Goal: Task Accomplishment & Management: Use online tool/utility

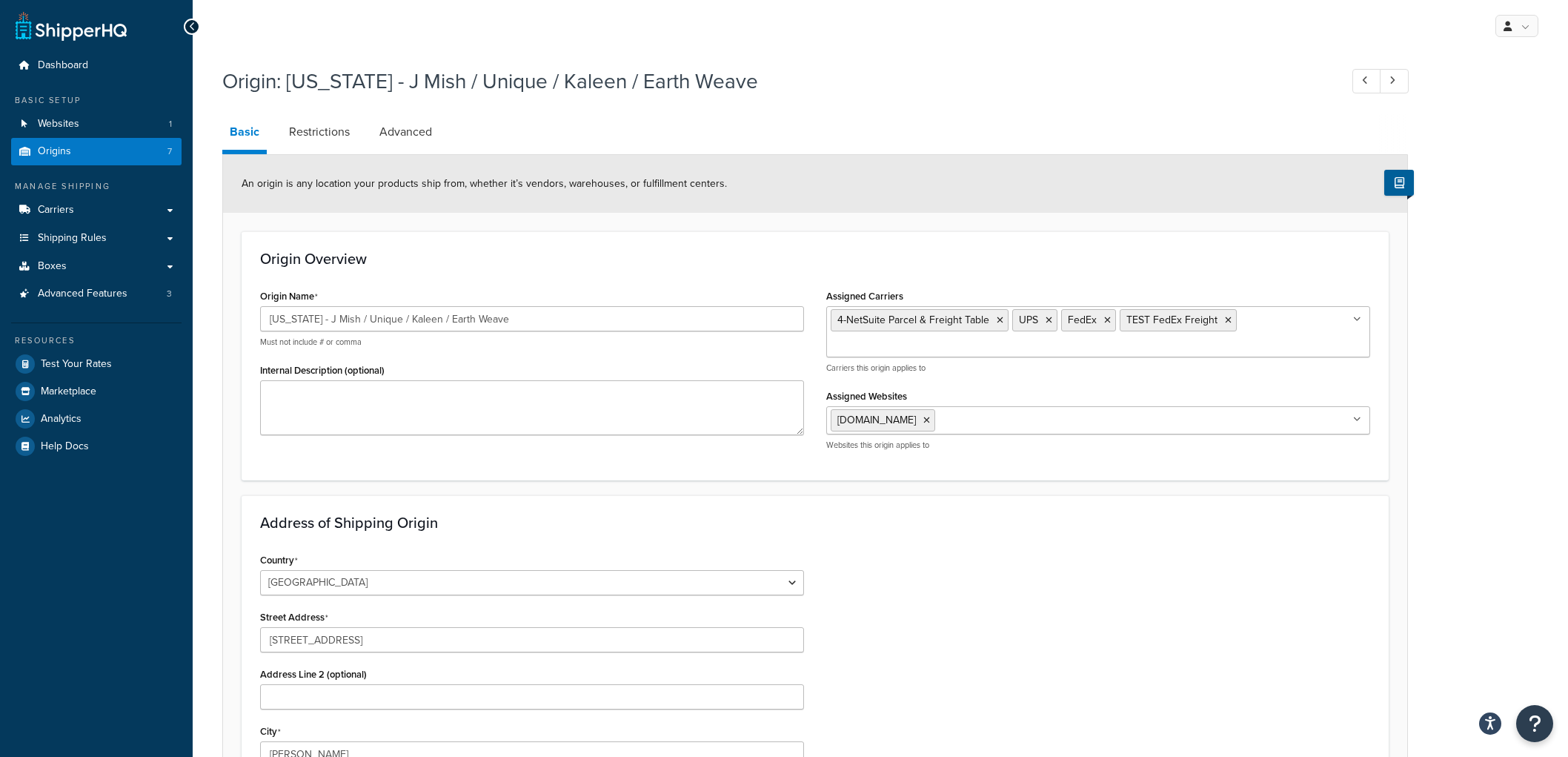
select select "10"
click at [97, 145] on link "Origins 7" at bounding box center [96, 152] width 171 height 27
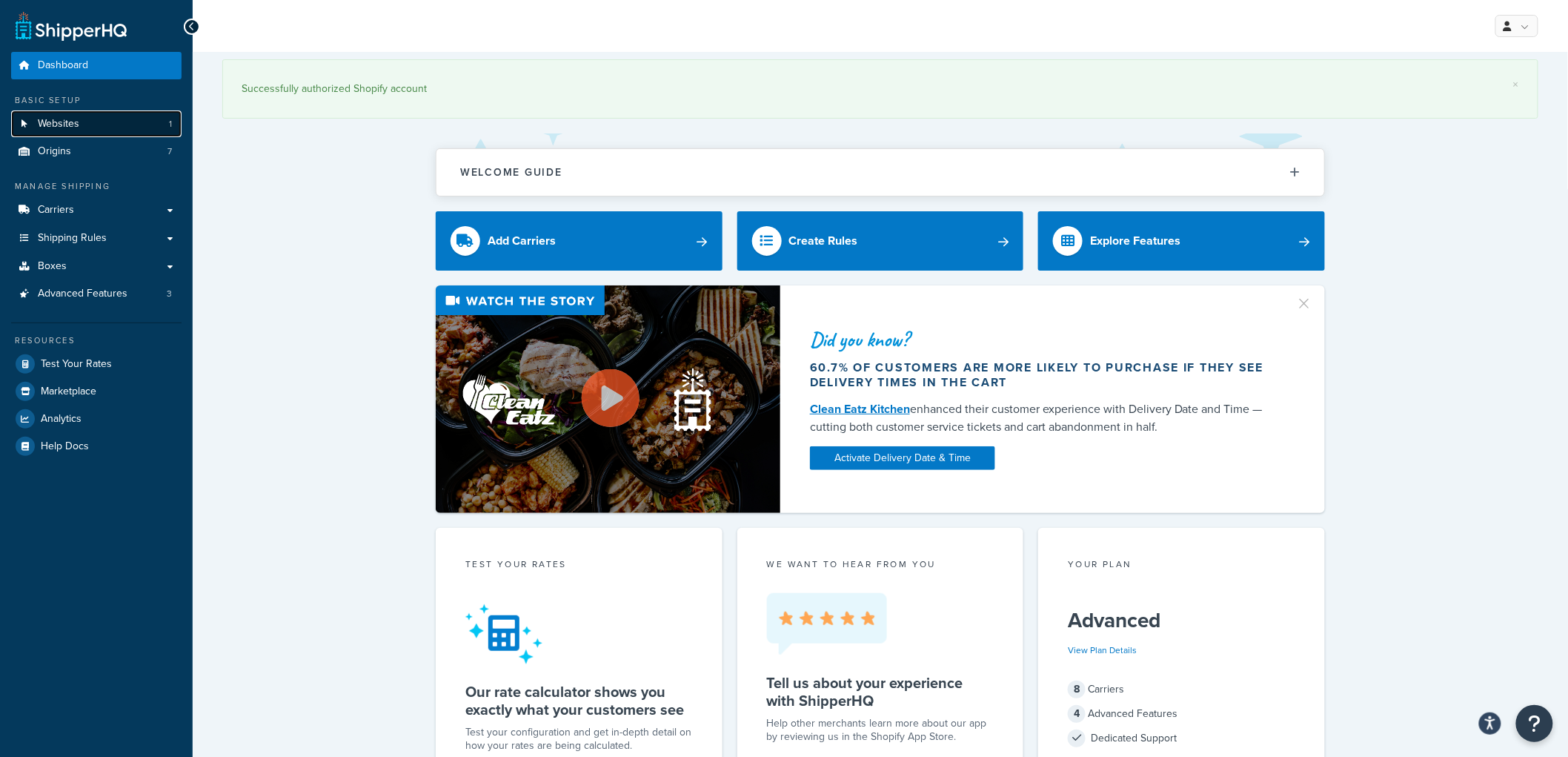
click at [67, 137] on link "Websites 1" at bounding box center [96, 124] width 171 height 27
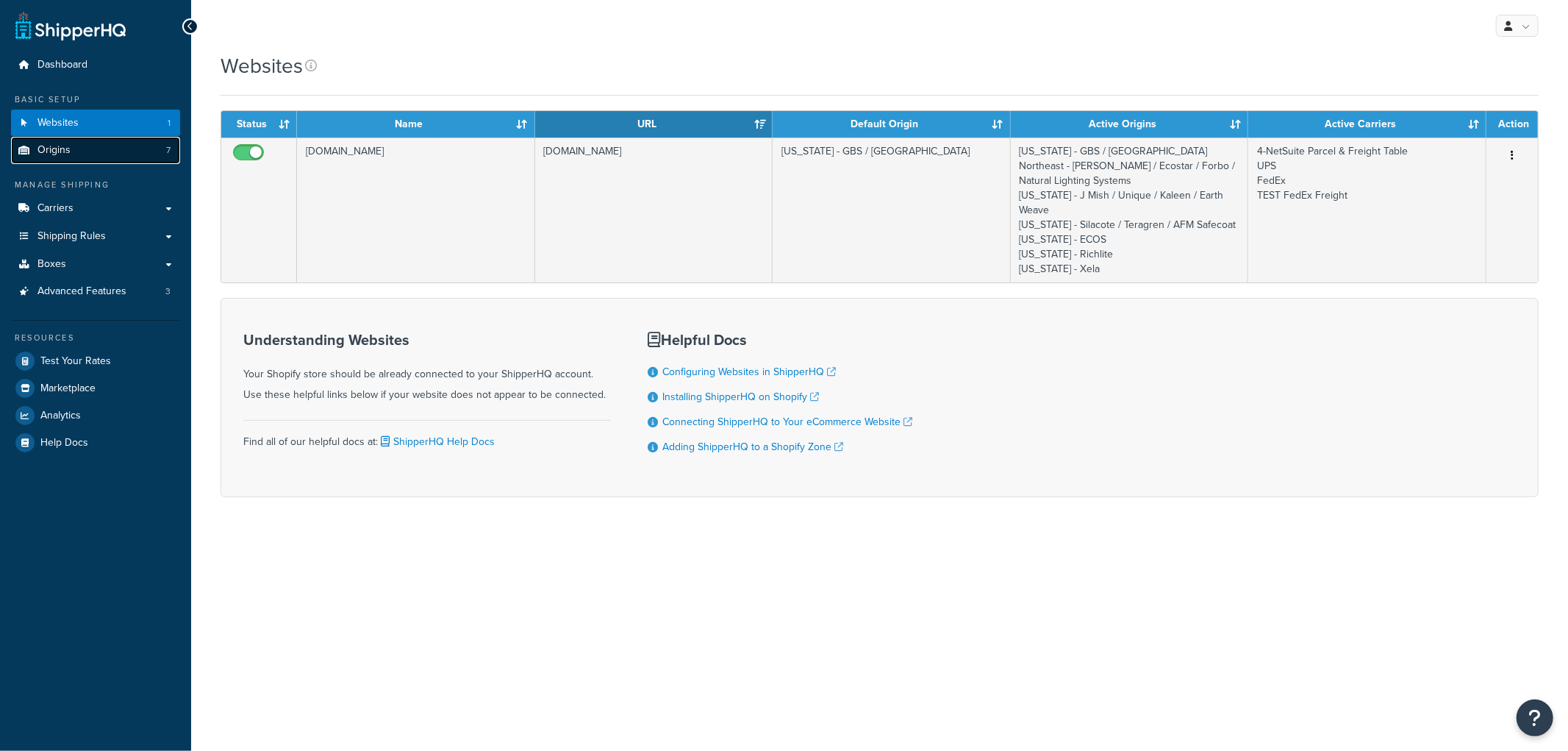
click at [110, 142] on link "Origins 7" at bounding box center [95, 150] width 169 height 27
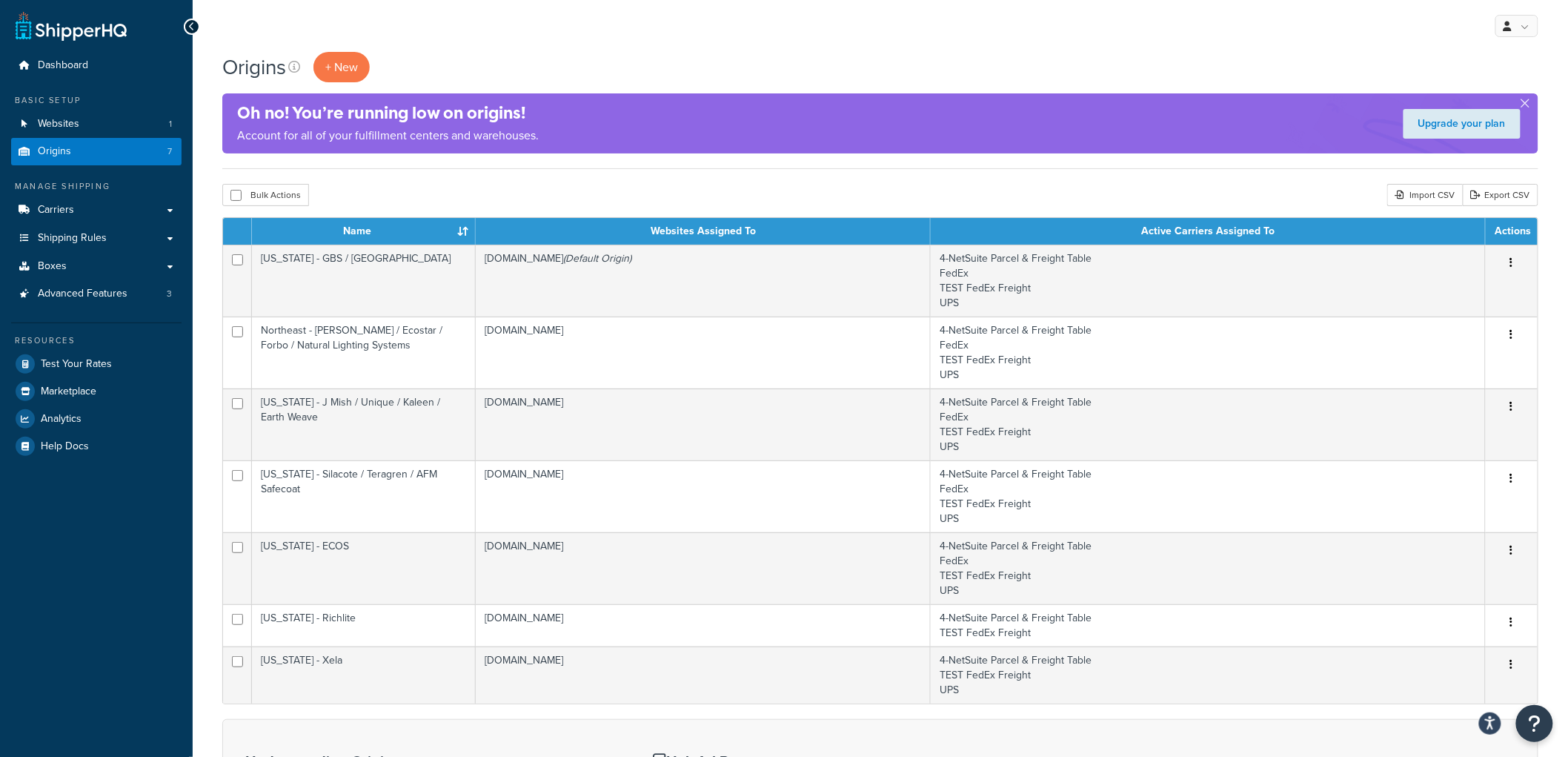
click at [336, 42] on div "My Profile Billing Global Settings Contact Us Logout" at bounding box center [880, 26] width 1376 height 52
click at [336, 64] on span "+ New" at bounding box center [341, 67] width 32 height 17
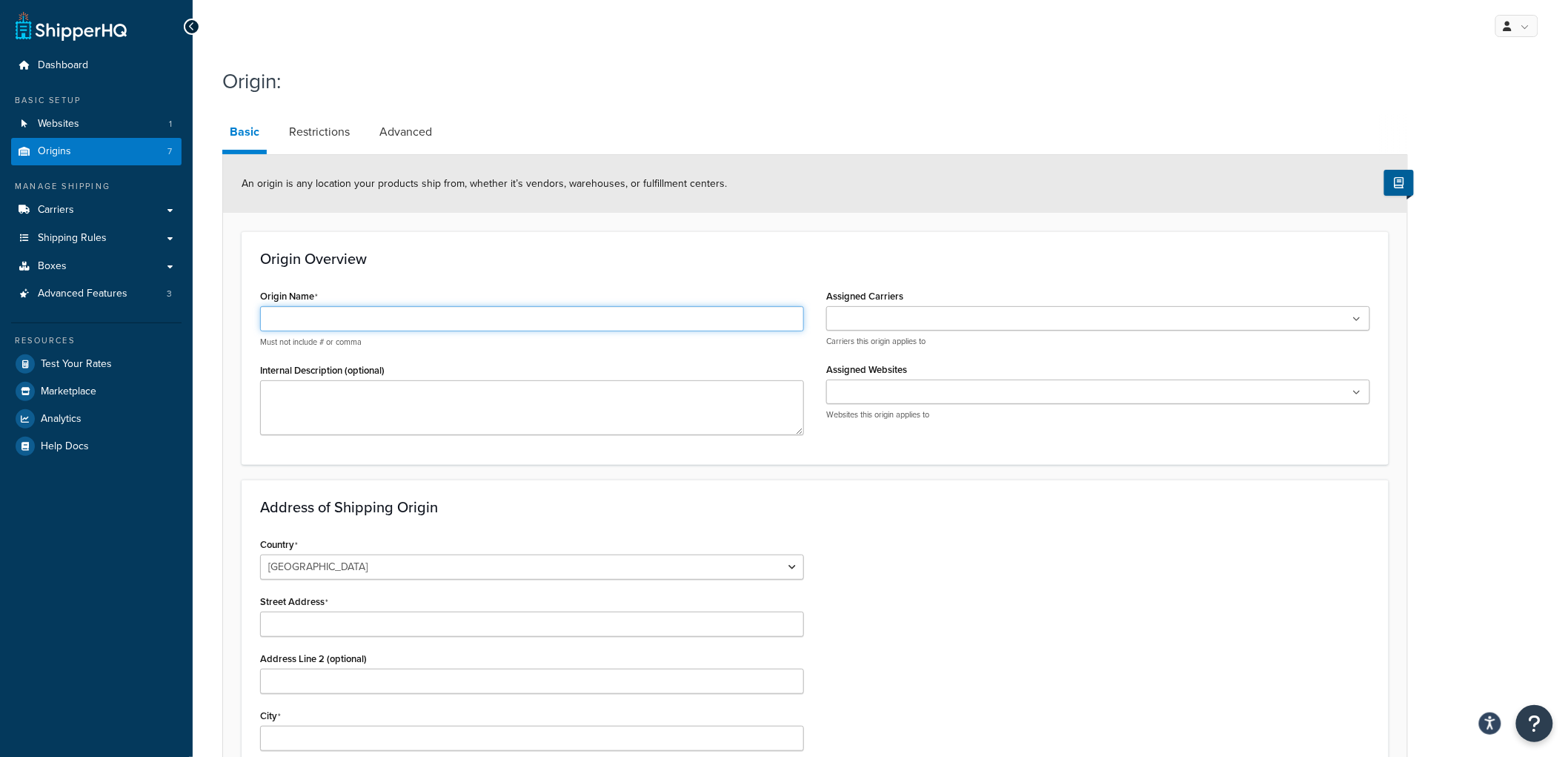
click at [330, 311] on input "Origin Name" at bounding box center [531, 319] width 544 height 25
type input "Carol Quick"
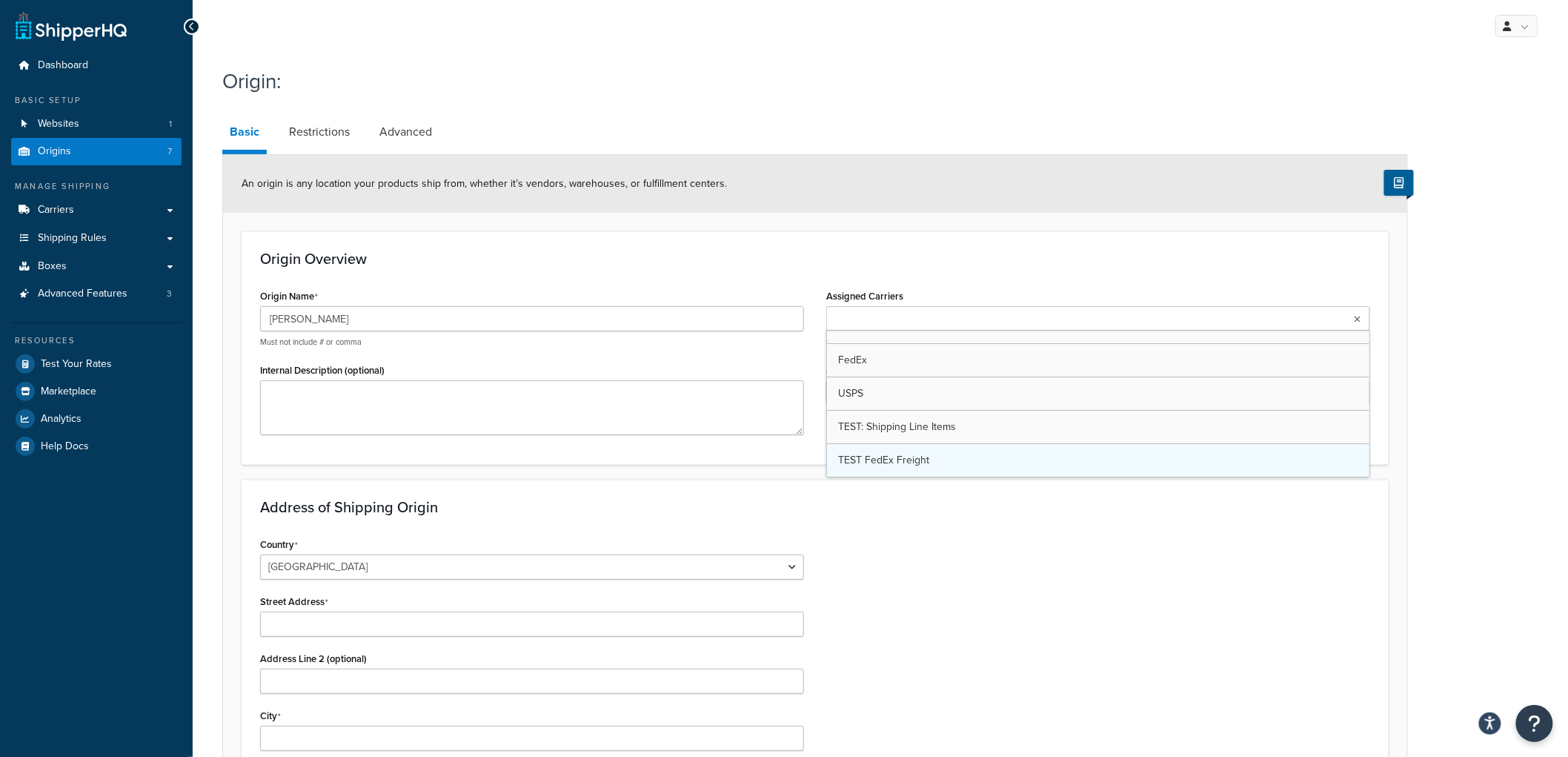
scroll to position [19, 0]
click at [960, 521] on div "Address of Shipping Origin Country United States United Kingdom Afghanistan Åla…" at bounding box center [815, 760] width 1147 height 562
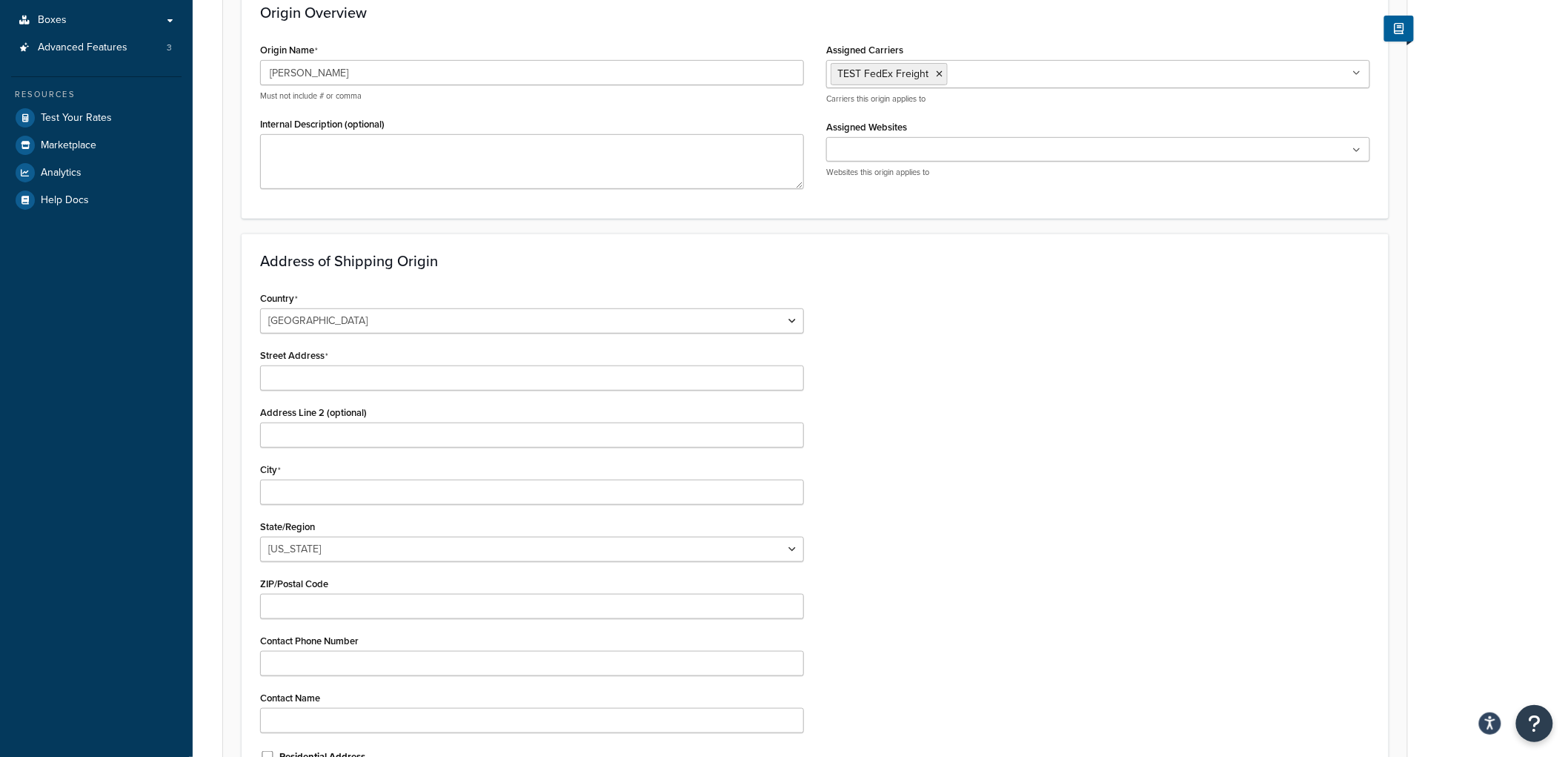
scroll to position [247, 0]
click at [440, 383] on input "Street Address" at bounding box center [531, 377] width 544 height 25
type input "6631 Gleneagle Circle"
type input "Temperance"
select select "22"
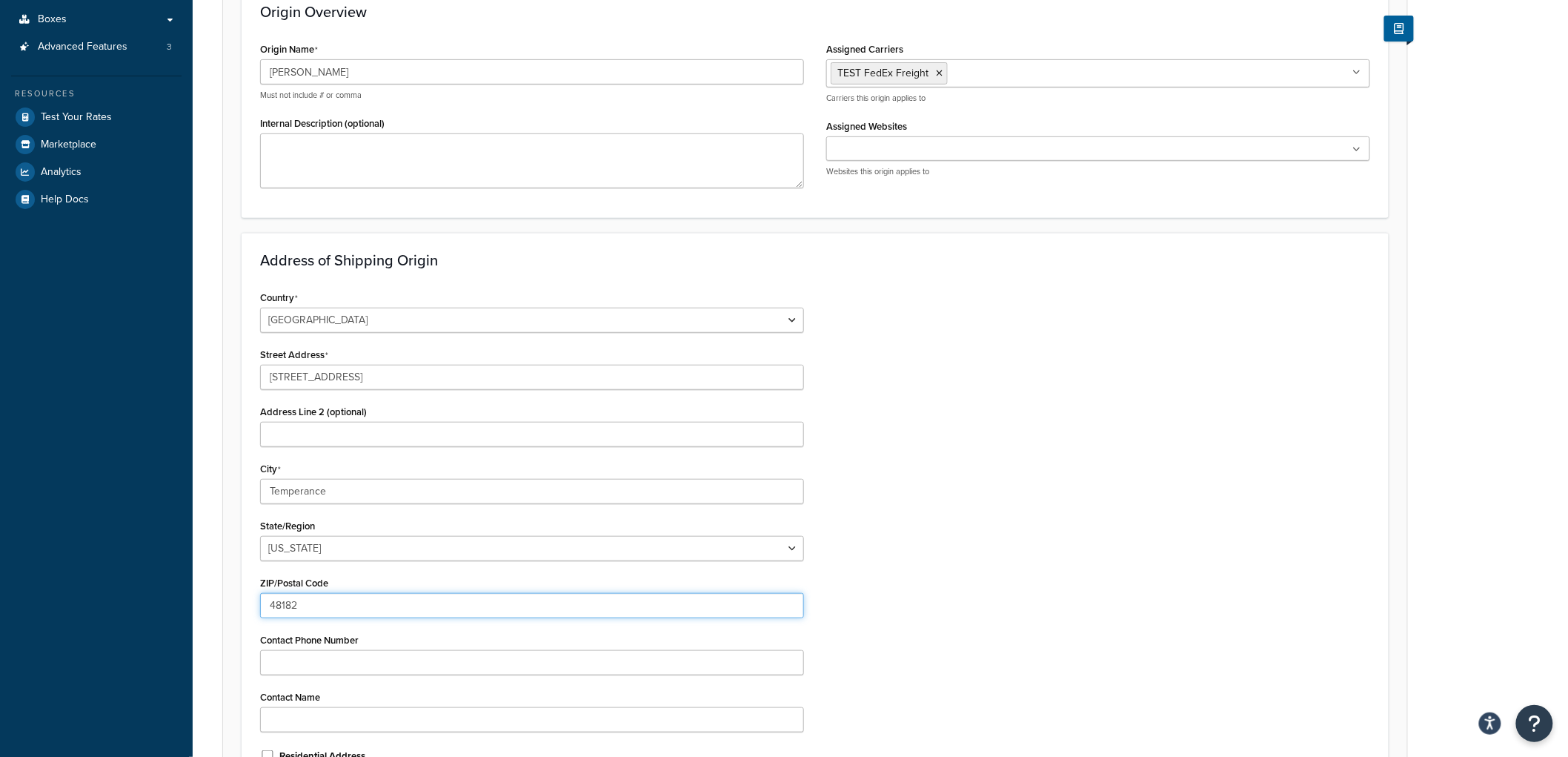
type input "48182"
click at [1011, 345] on div "Country United States United Kingdom Afghanistan Åland Islands Albania Algeria …" at bounding box center [815, 531] width 1132 height 490
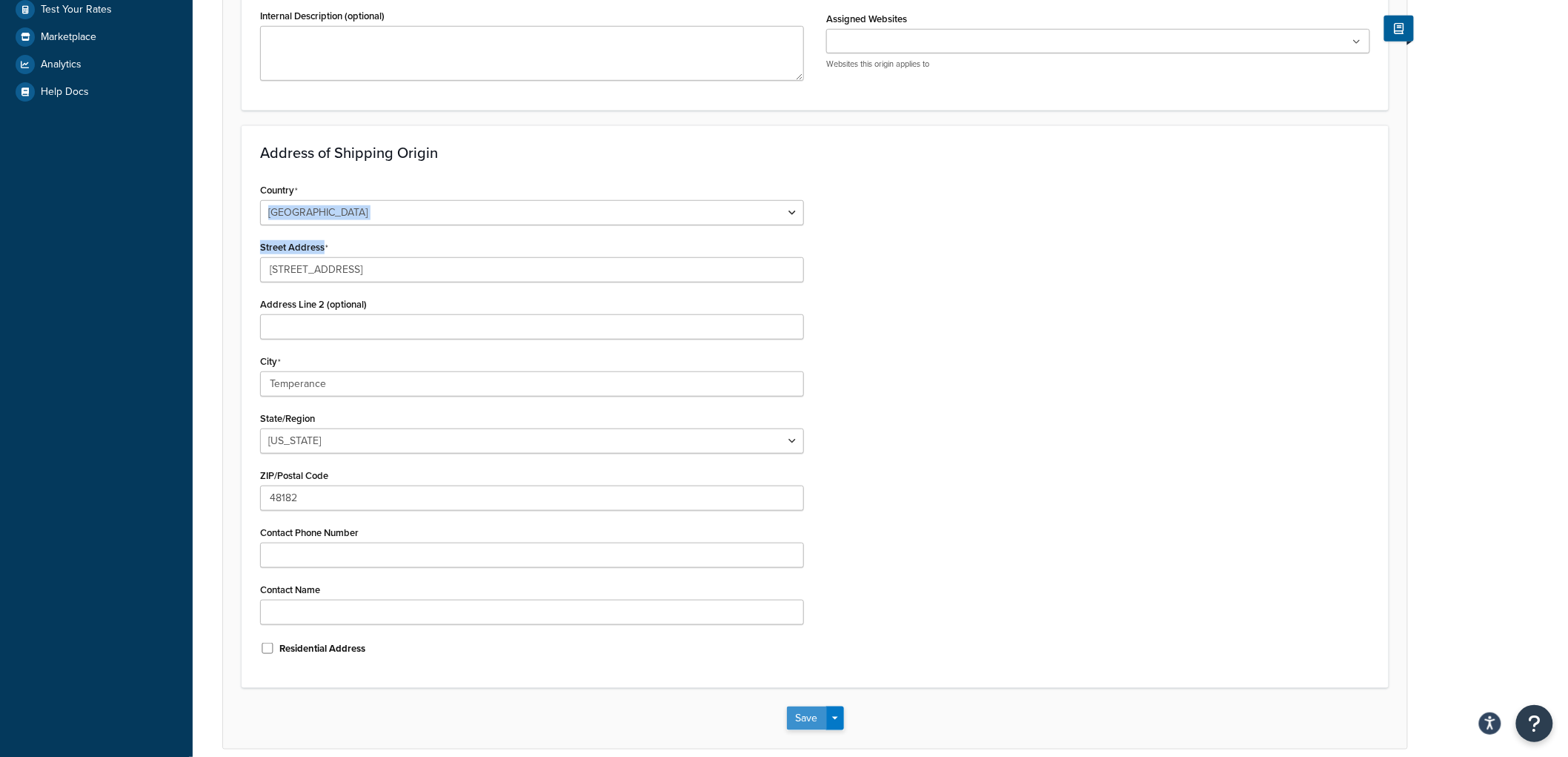
scroll to position [421, 0]
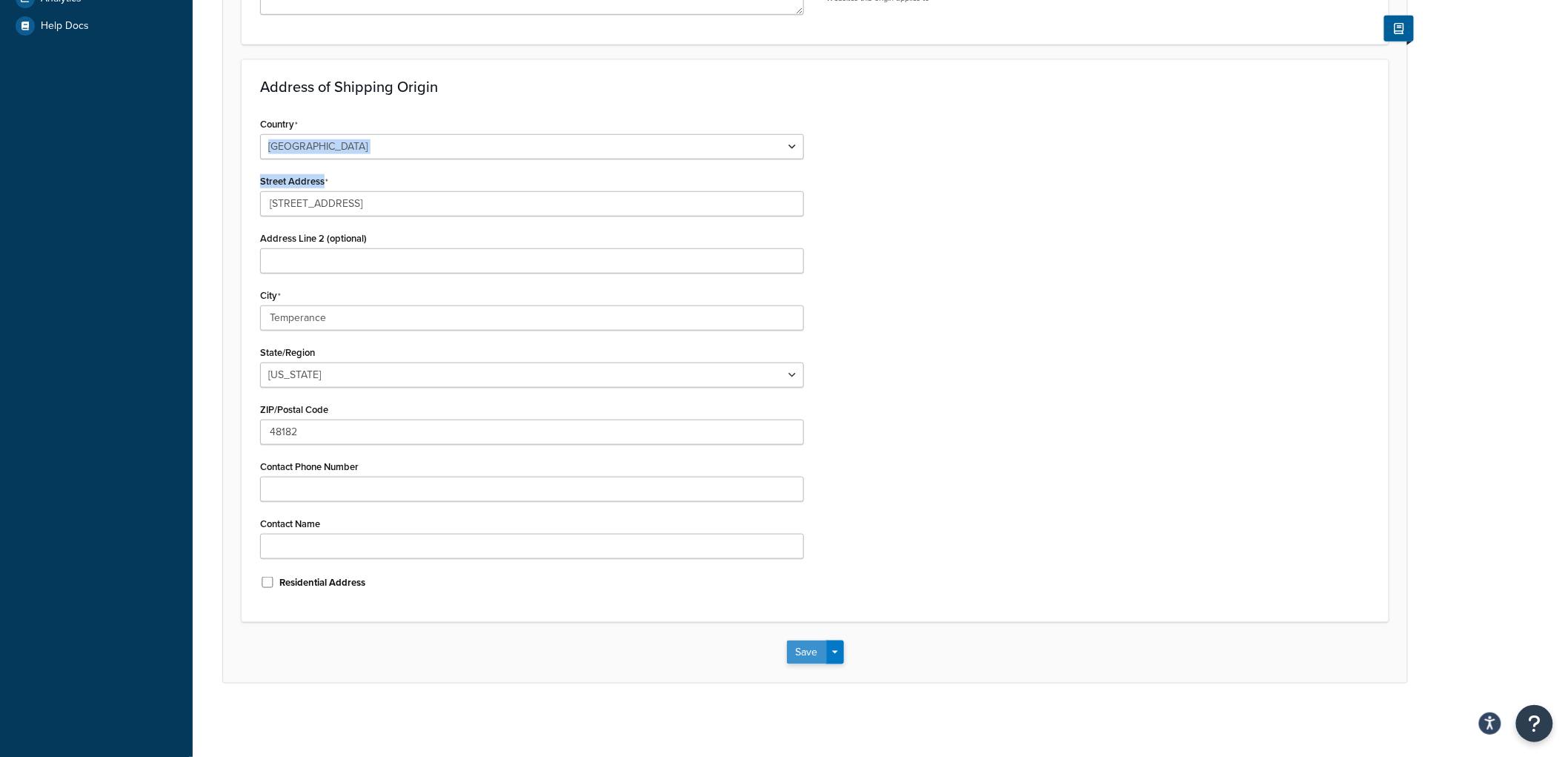
click at [809, 643] on button "Save" at bounding box center [807, 652] width 40 height 23
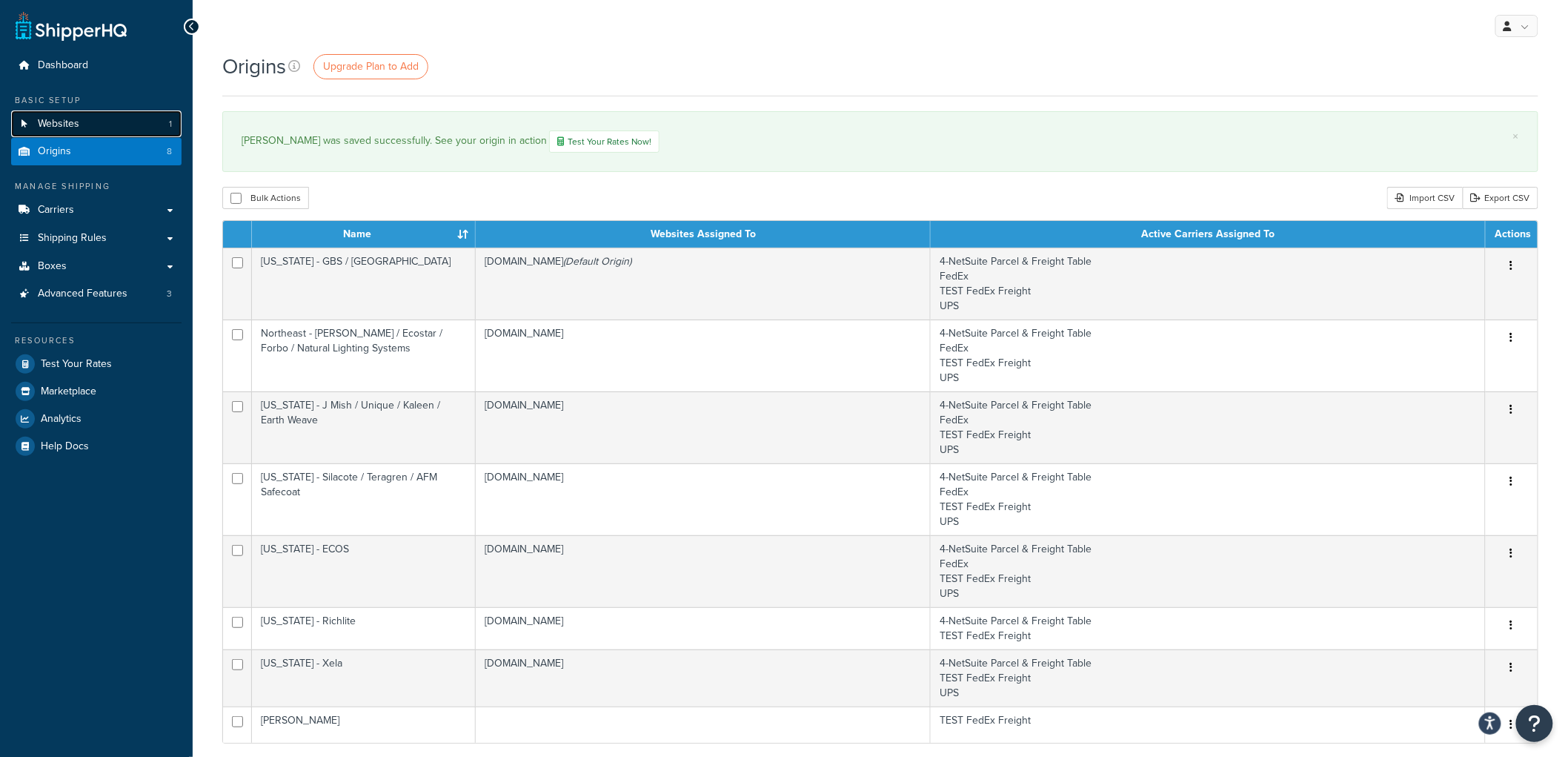
click at [92, 117] on link "Websites 1" at bounding box center [96, 124] width 171 height 27
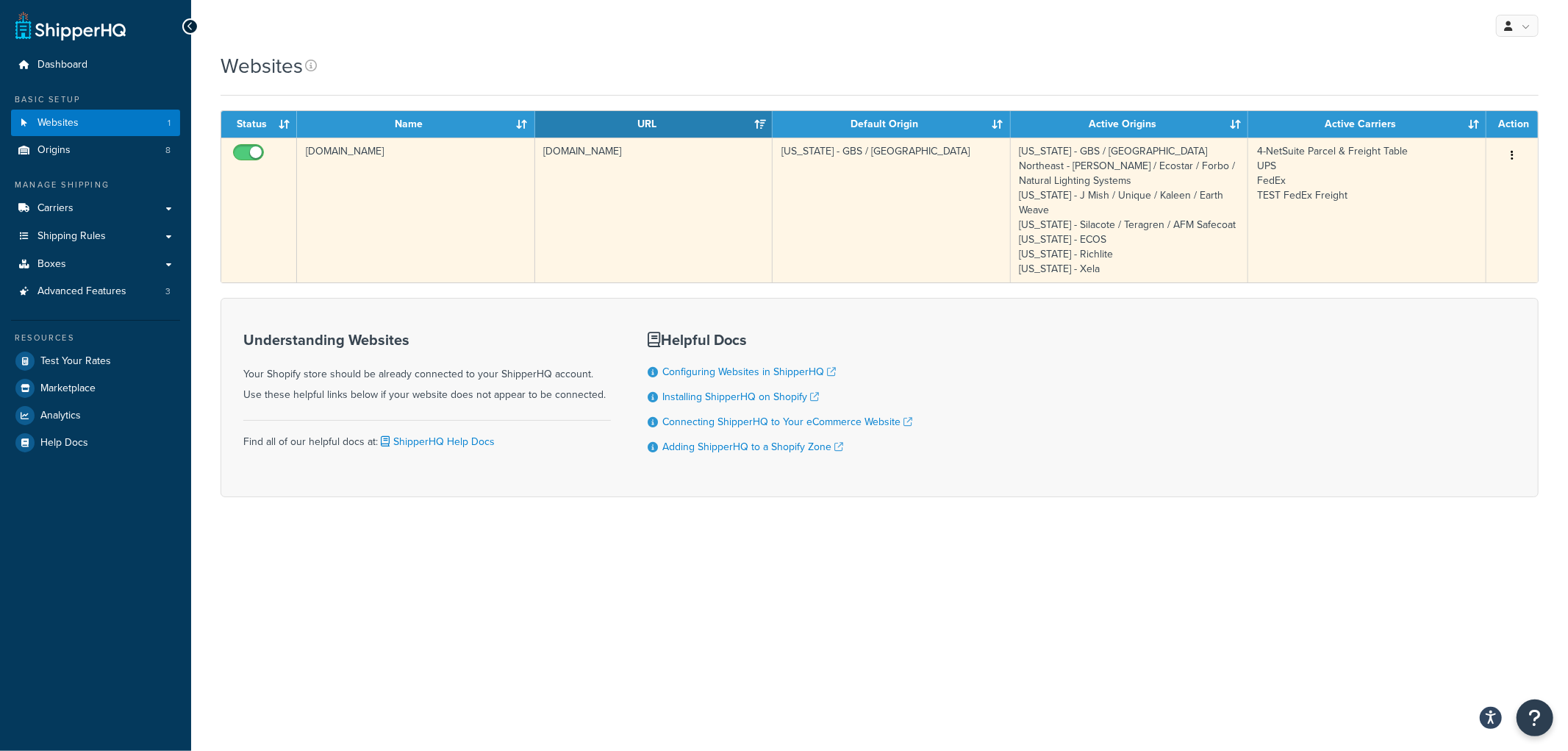
click at [1081, 217] on td "Iowa - GBS / Brava Northeast - Kahrs / Ecostar / Forbo / Natural Lighting Syste…" at bounding box center [1130, 209] width 238 height 145
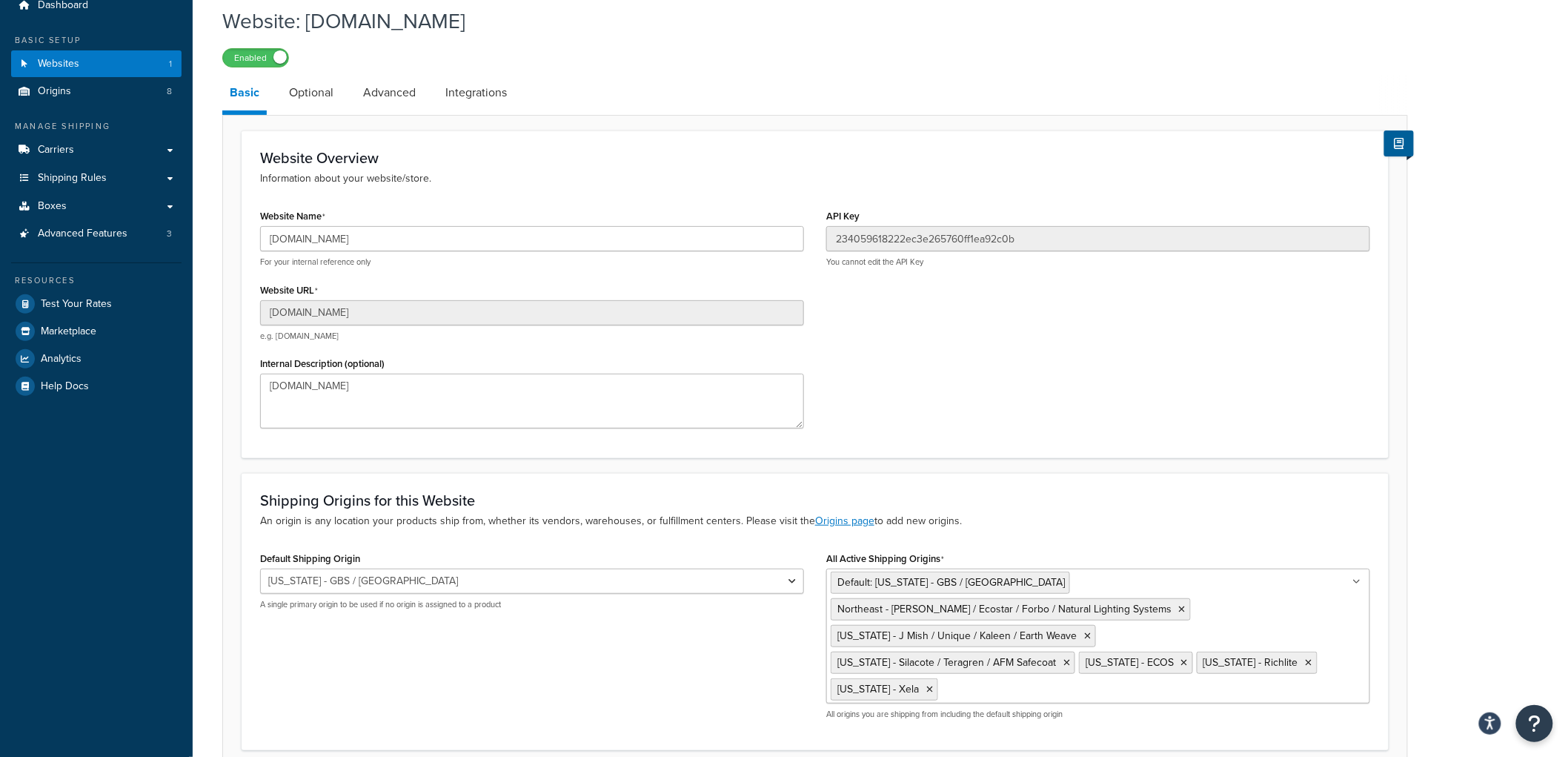
scroll to position [137, 0]
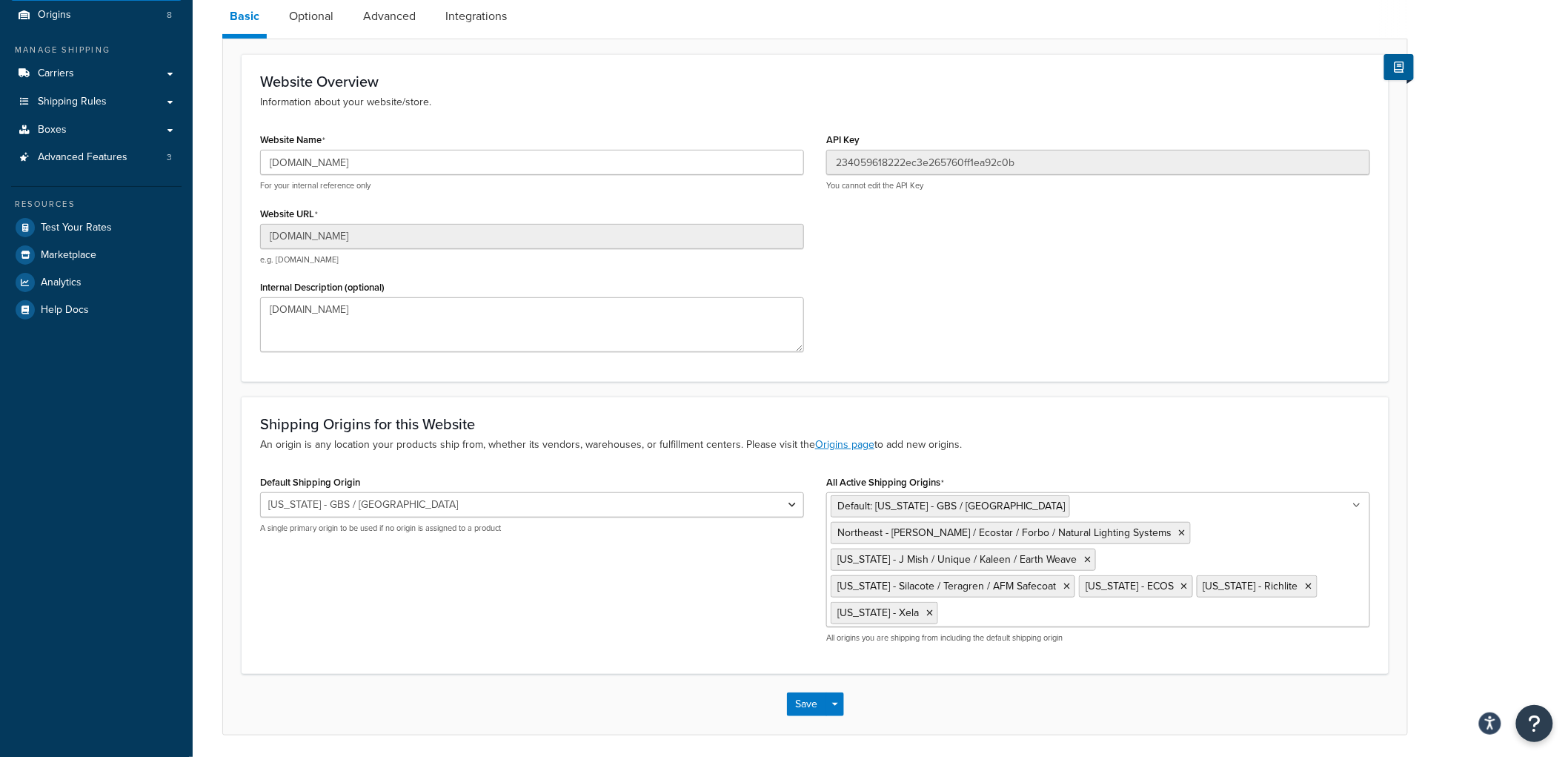
click at [1073, 604] on input "All Active Shipping Origins" at bounding box center [1008, 612] width 132 height 17
click at [796, 692] on button "Save" at bounding box center [807, 704] width 40 height 23
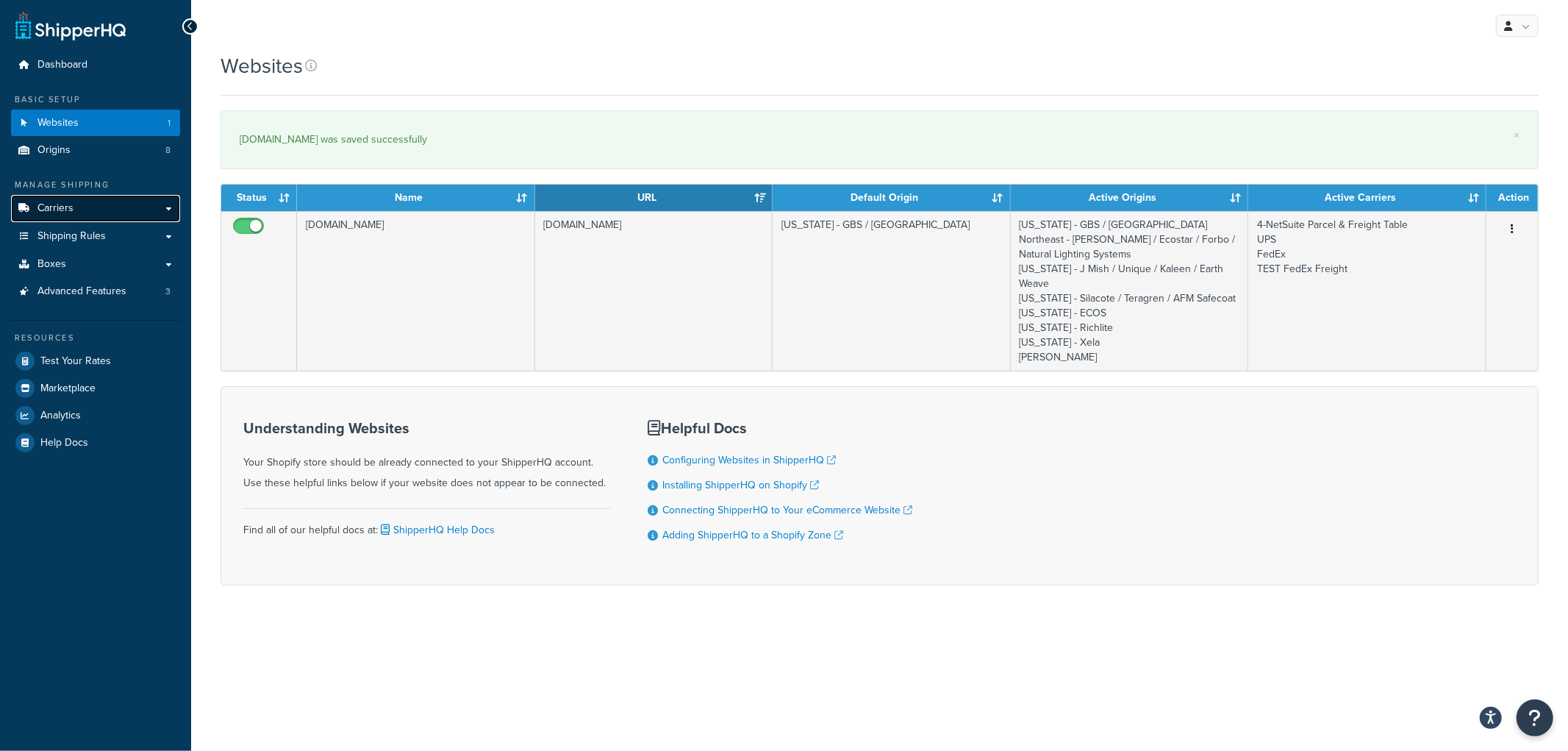
click at [97, 209] on link "Carriers" at bounding box center [95, 208] width 169 height 27
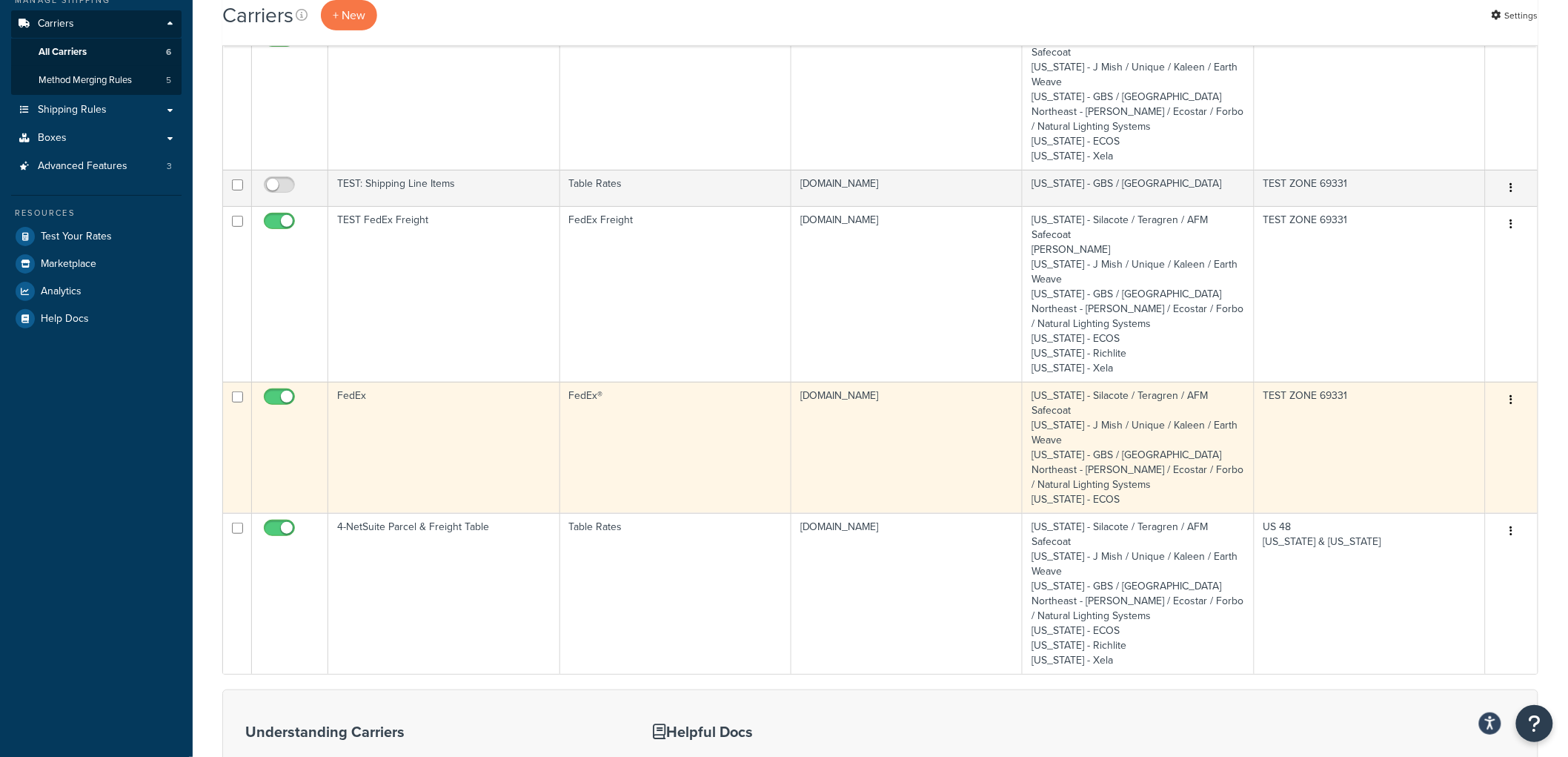
scroll to position [21, 0]
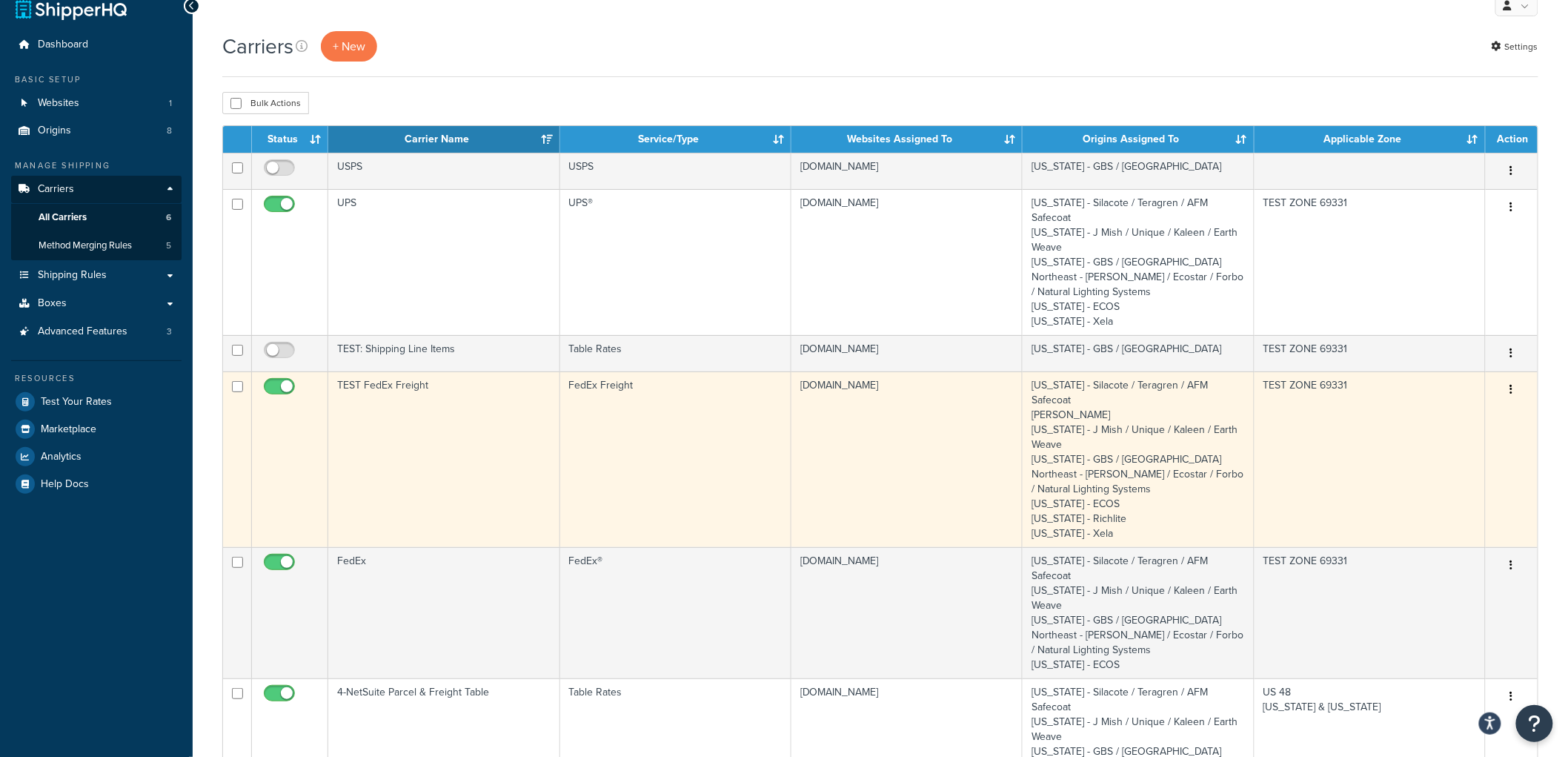
click at [1222, 431] on td "California - Silacote / Teragren / AFM Safecoat Carol Quick Georgia - J Mish / …" at bounding box center [1138, 459] width 231 height 176
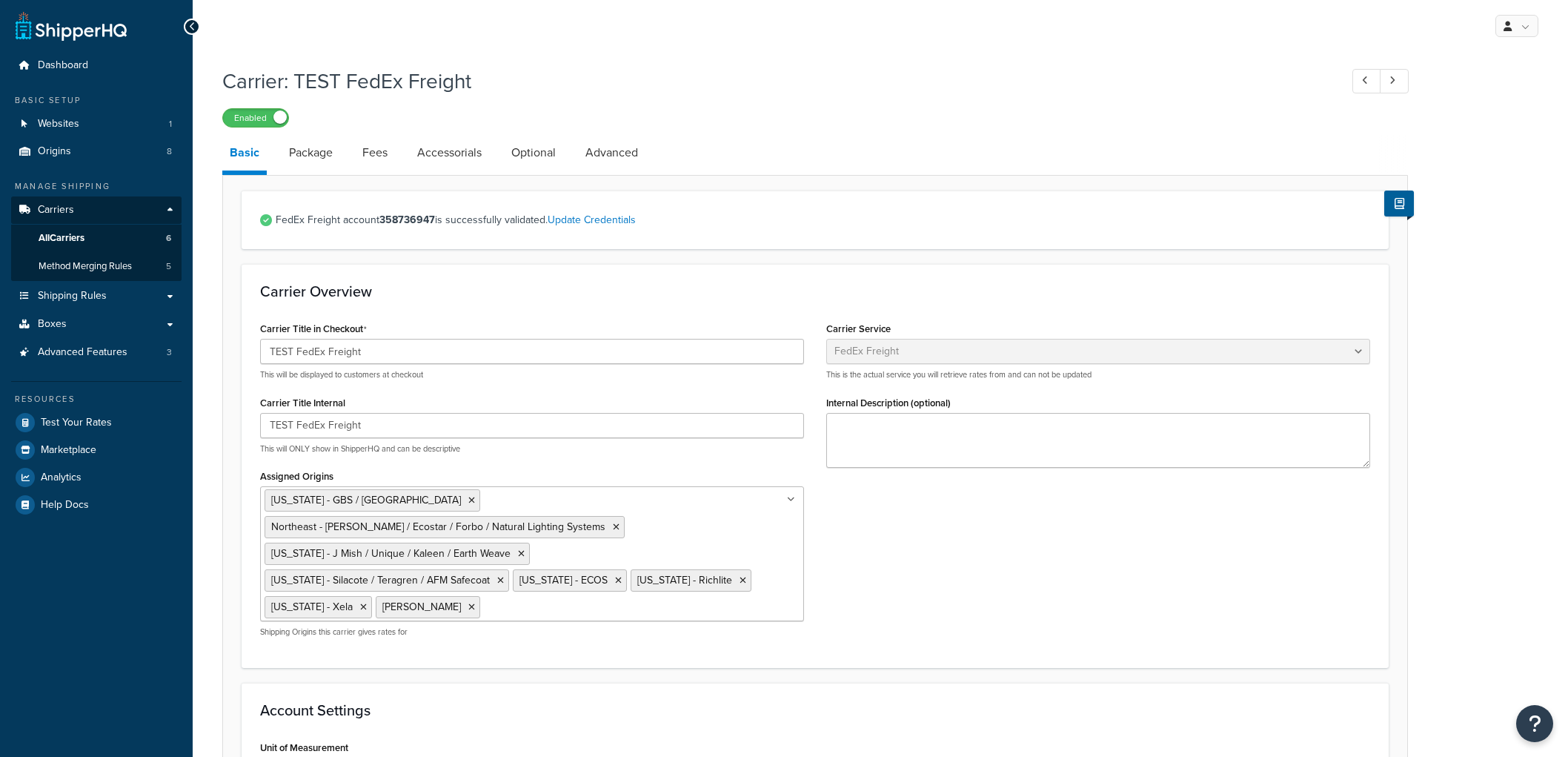
select select "fedExFreight"
click at [97, 421] on span "Test Your Rates" at bounding box center [76, 422] width 71 height 12
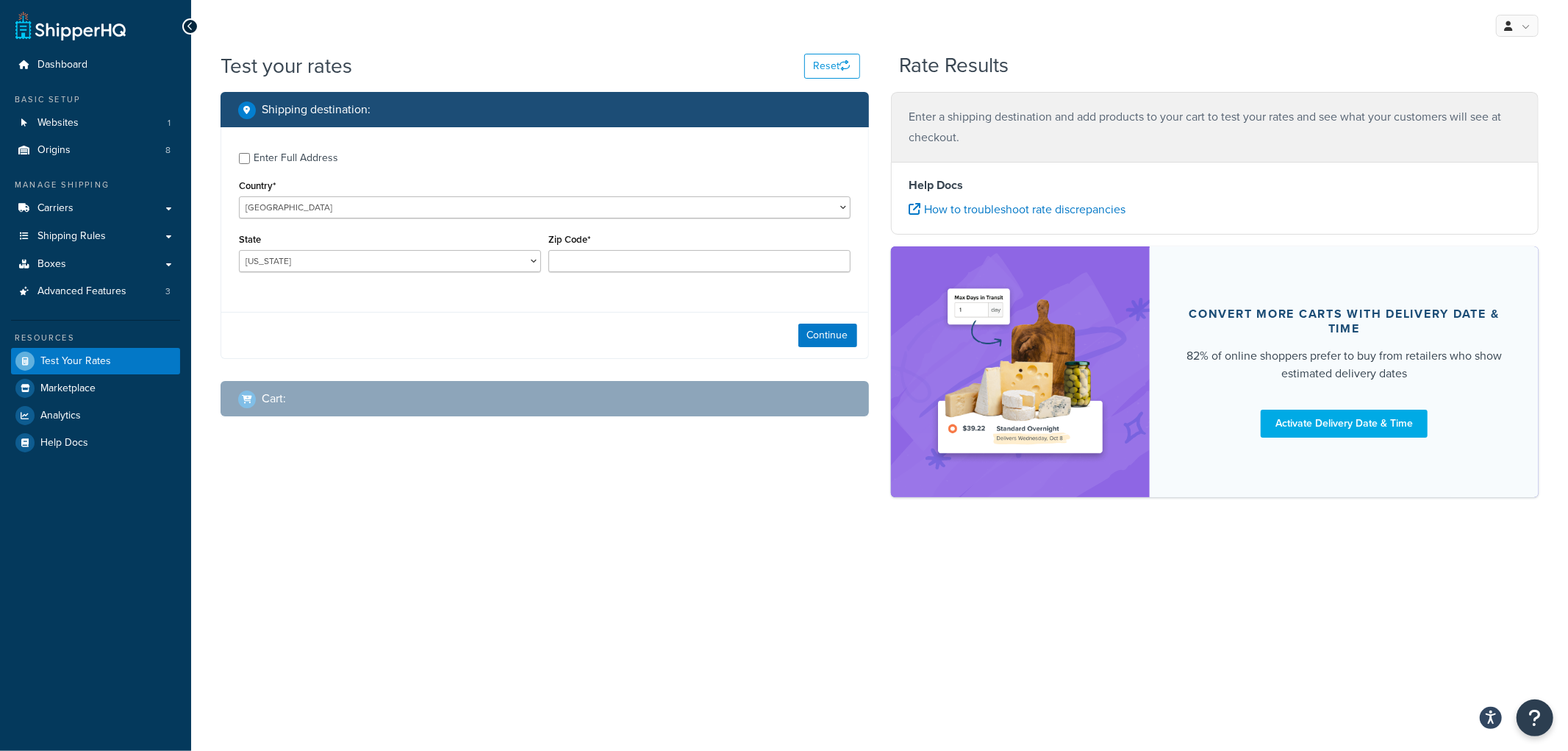
click at [298, 164] on div "Enter Full Address" at bounding box center [296, 158] width 84 height 21
click at [250, 164] on input "Enter Full Address" at bounding box center [244, 158] width 11 height 11
checkbox input "true"
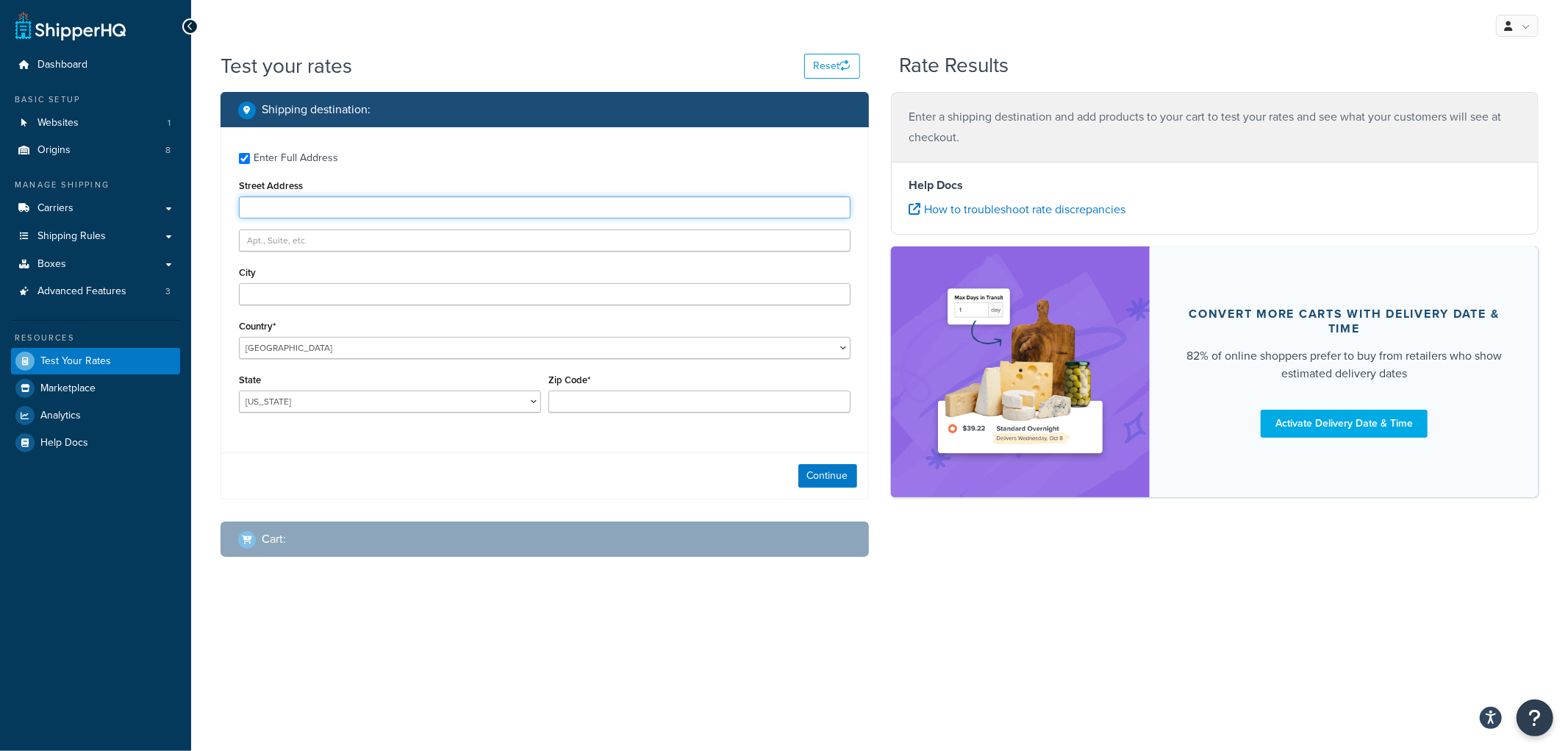
click at [296, 199] on input "Street Address" at bounding box center [544, 207] width 611 height 22
type input "100 Rd 118"
type input "Angora"
click at [391, 391] on select "Alabama Alaska American Samoa Arizona Arkansas Armed Forces Americas Armed Forc…" at bounding box center [390, 402] width 302 height 22
click at [387, 398] on select "Alabama Alaska American Samoa Arizona Arkansas Armed Forces Americas Armed Forc…" at bounding box center [390, 402] width 302 height 22
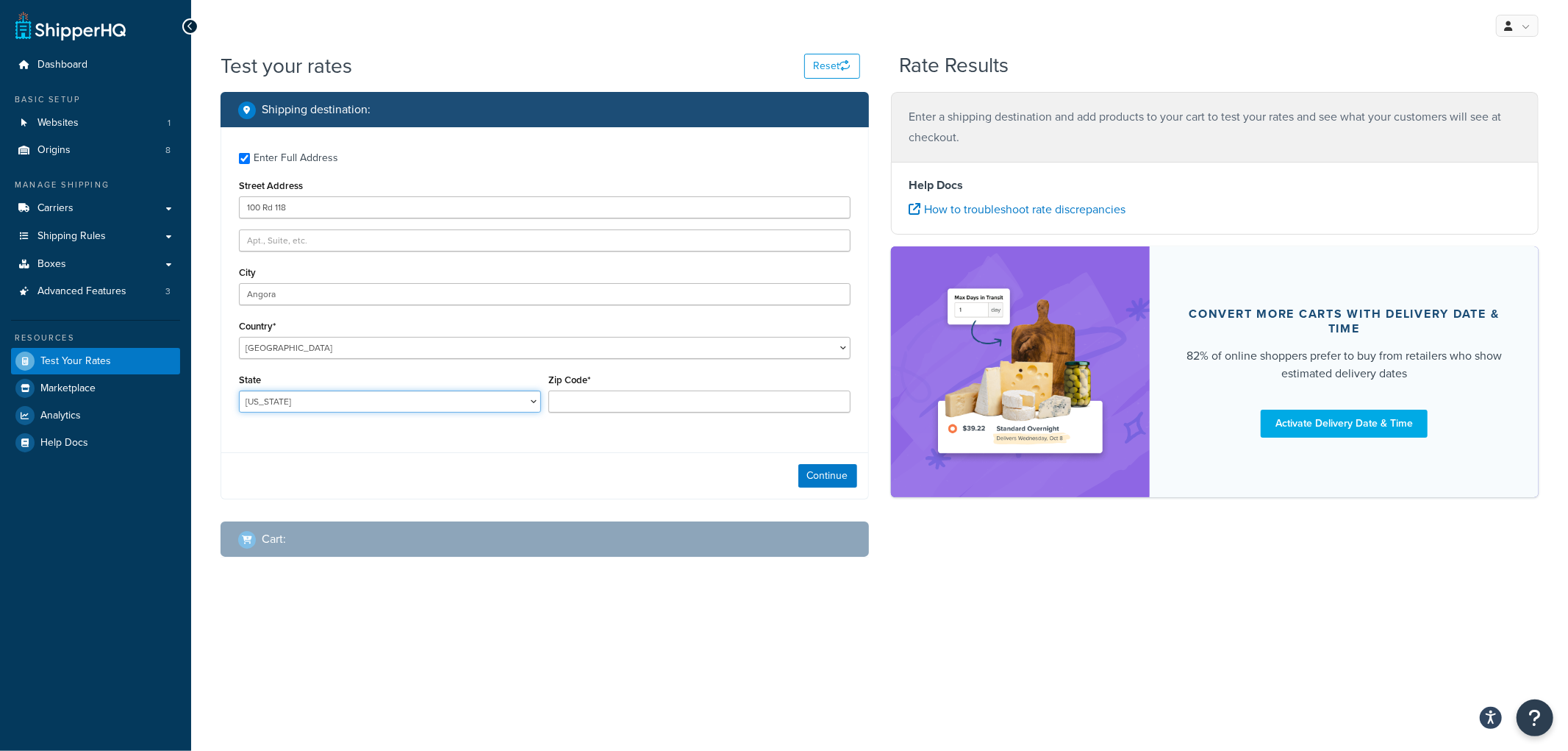
click at [387, 398] on select "Alabama Alaska American Samoa Arizona Arkansas Armed Forces Americas Armed Forc…" at bounding box center [390, 402] width 302 height 22
select select "NE"
click at [239, 391] on select "Alabama Alaska American Samoa Arizona Arkansas Armed Forces Americas Armed Forc…" at bounding box center [390, 402] width 302 height 22
drag, startPoint x: 584, startPoint y: 386, endPoint x: 589, endPoint y: 392, distance: 7.8
click at [589, 387] on div "Zip Code*" at bounding box center [700, 392] width 302 height 43
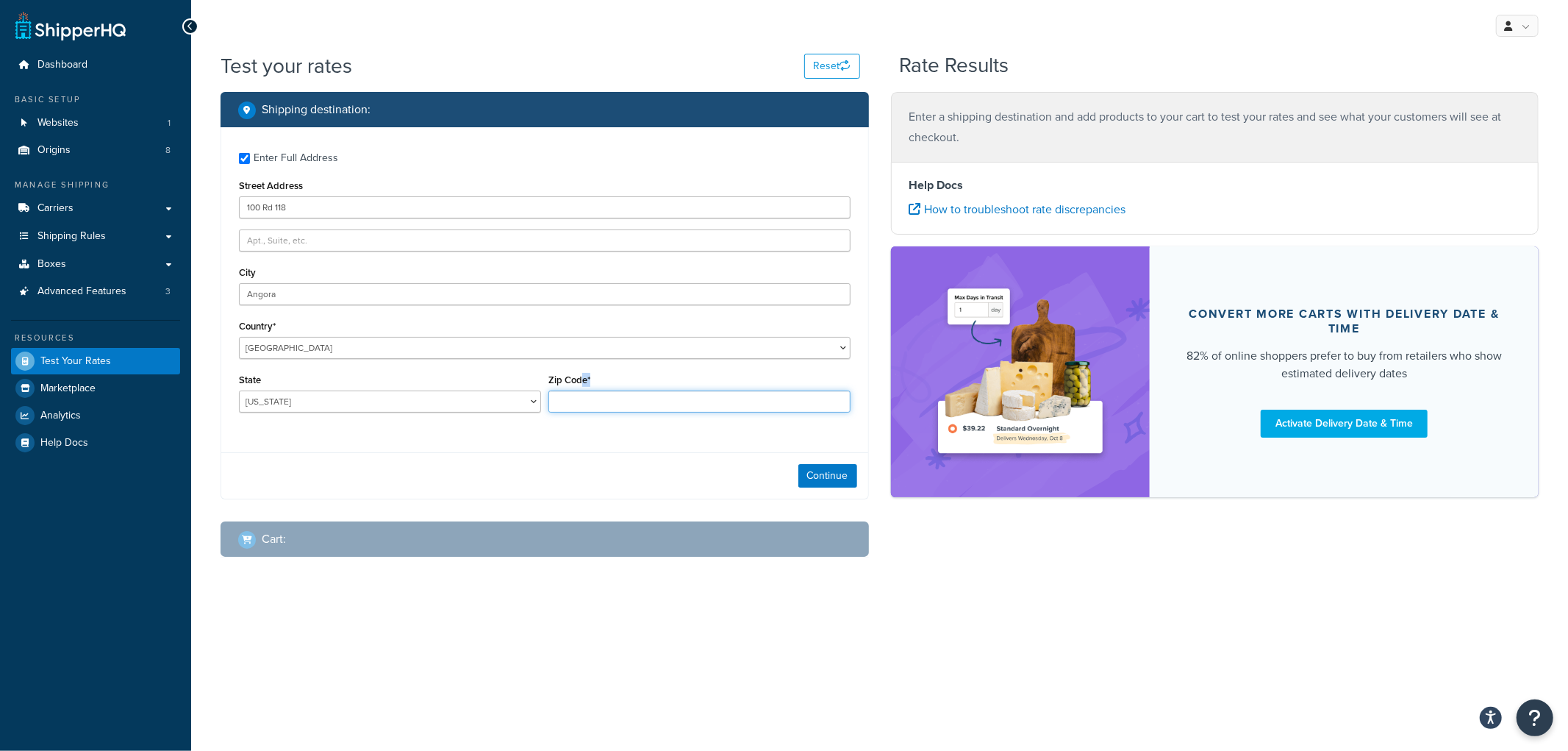
click at [589, 392] on input "Zip Code*" at bounding box center [700, 402] width 302 height 22
type input "69331"
click at [705, 484] on div "Continue" at bounding box center [544, 475] width 647 height 46
click at [796, 475] on div "Continue" at bounding box center [544, 475] width 647 height 46
click at [803, 475] on button "Continue" at bounding box center [828, 476] width 59 height 23
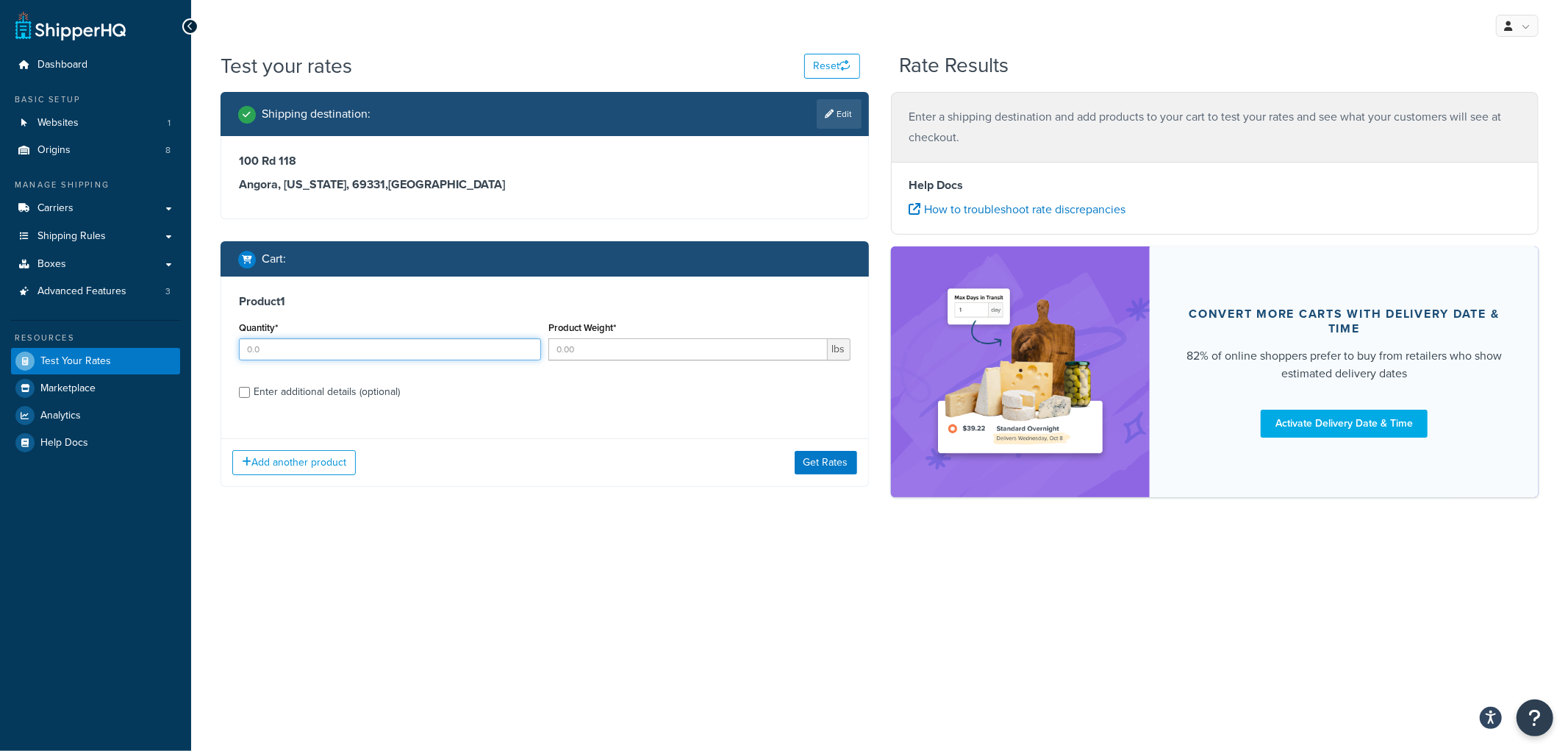
click at [406, 350] on input "Quantity*" at bounding box center [390, 349] width 302 height 22
type input "1"
type input "100"
click at [345, 387] on div "Enter additional details (optional)" at bounding box center [326, 392] width 146 height 21
click at [250, 387] on input "Enter additional details (optional)" at bounding box center [244, 392] width 11 height 11
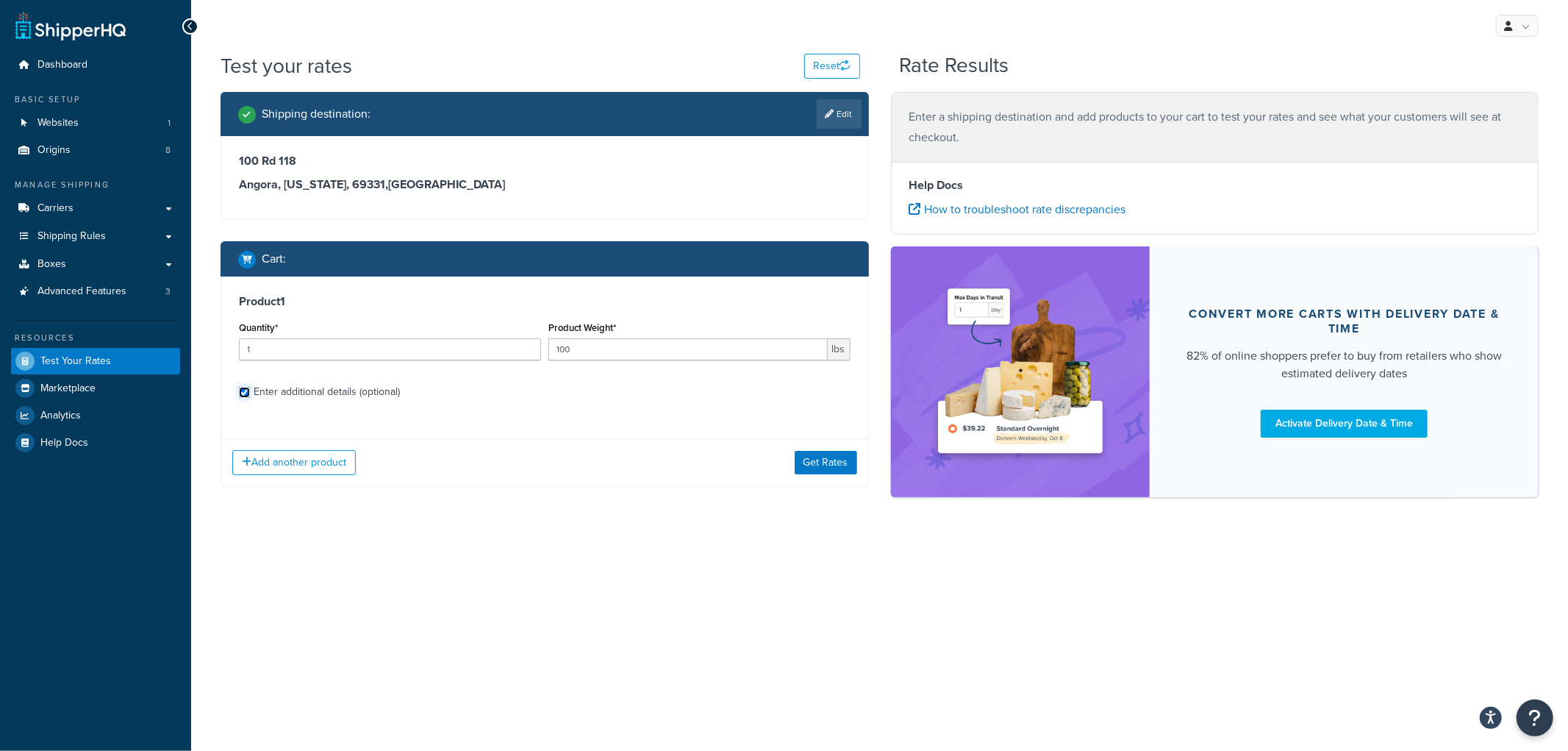
checkbox input "true"
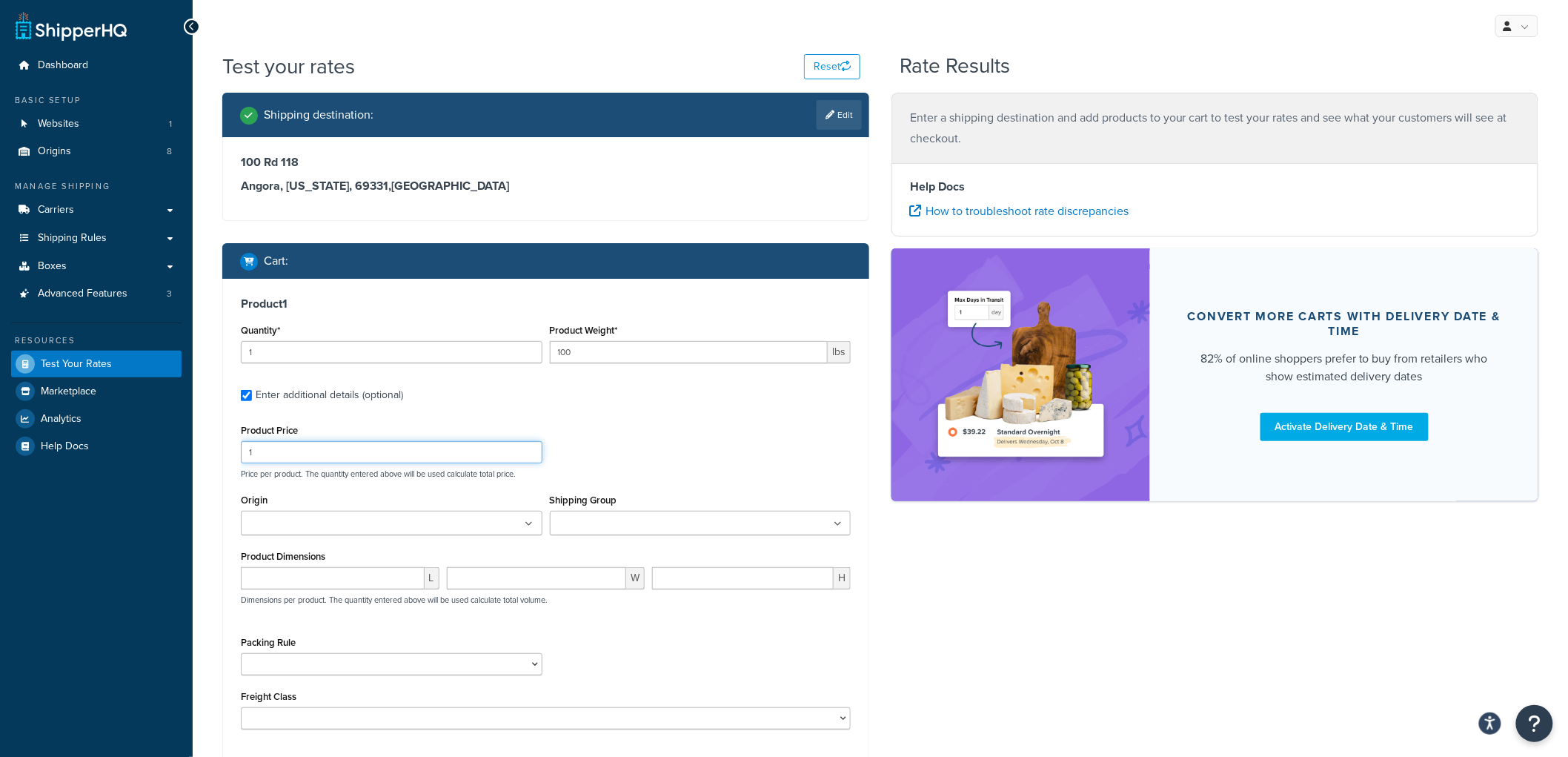
click at [313, 454] on input "1" at bounding box center [391, 452] width 301 height 22
type input "100"
click at [335, 545] on div "Origin California - Silacote / Teragren / AFM Safecoat Carol Quick Georgia - J …" at bounding box center [391, 518] width 309 height 57
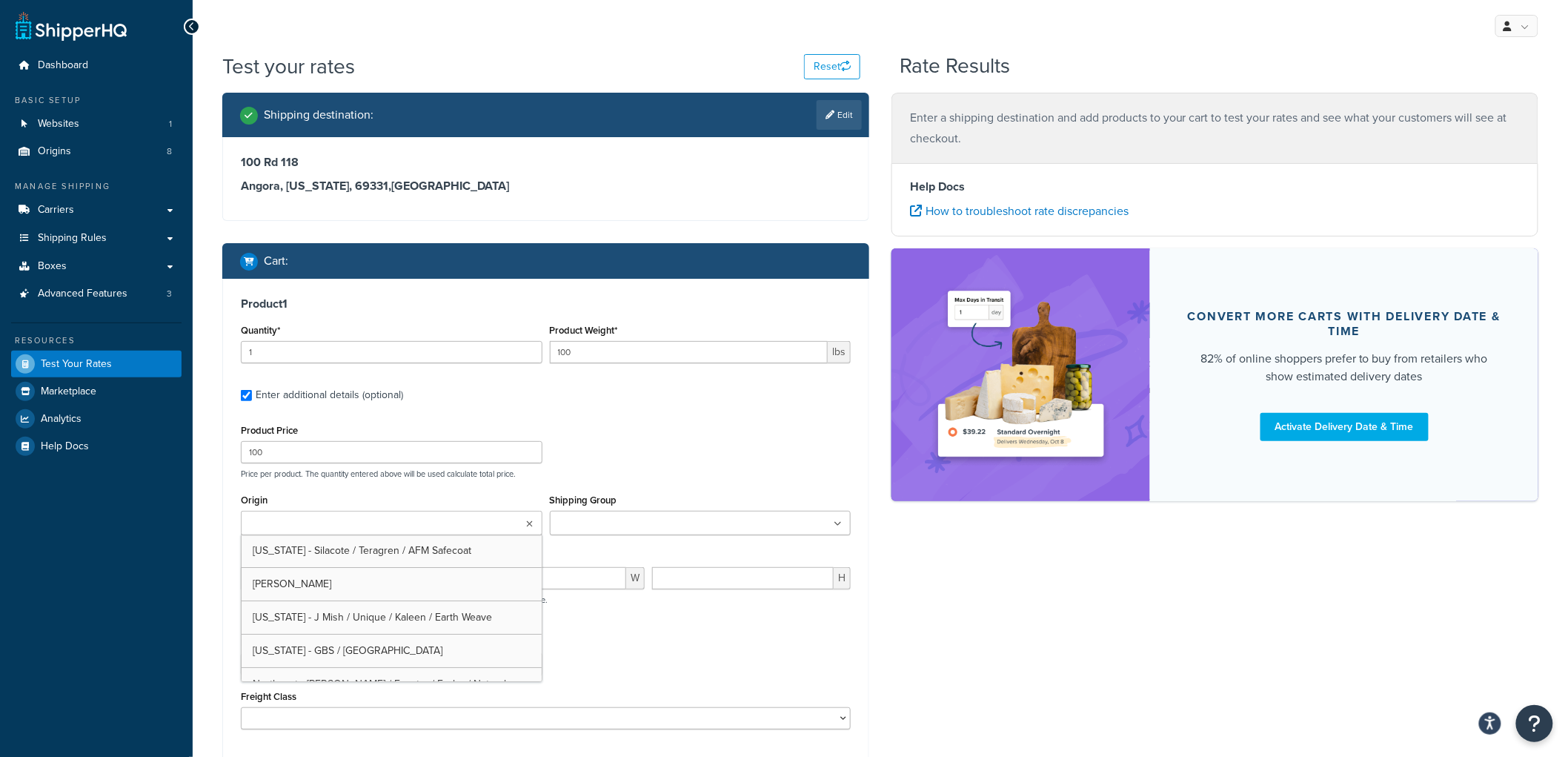
click at [336, 531] on input "Origin" at bounding box center [311, 524] width 132 height 17
click at [606, 519] on input "Shipping Group" at bounding box center [620, 524] width 132 height 17
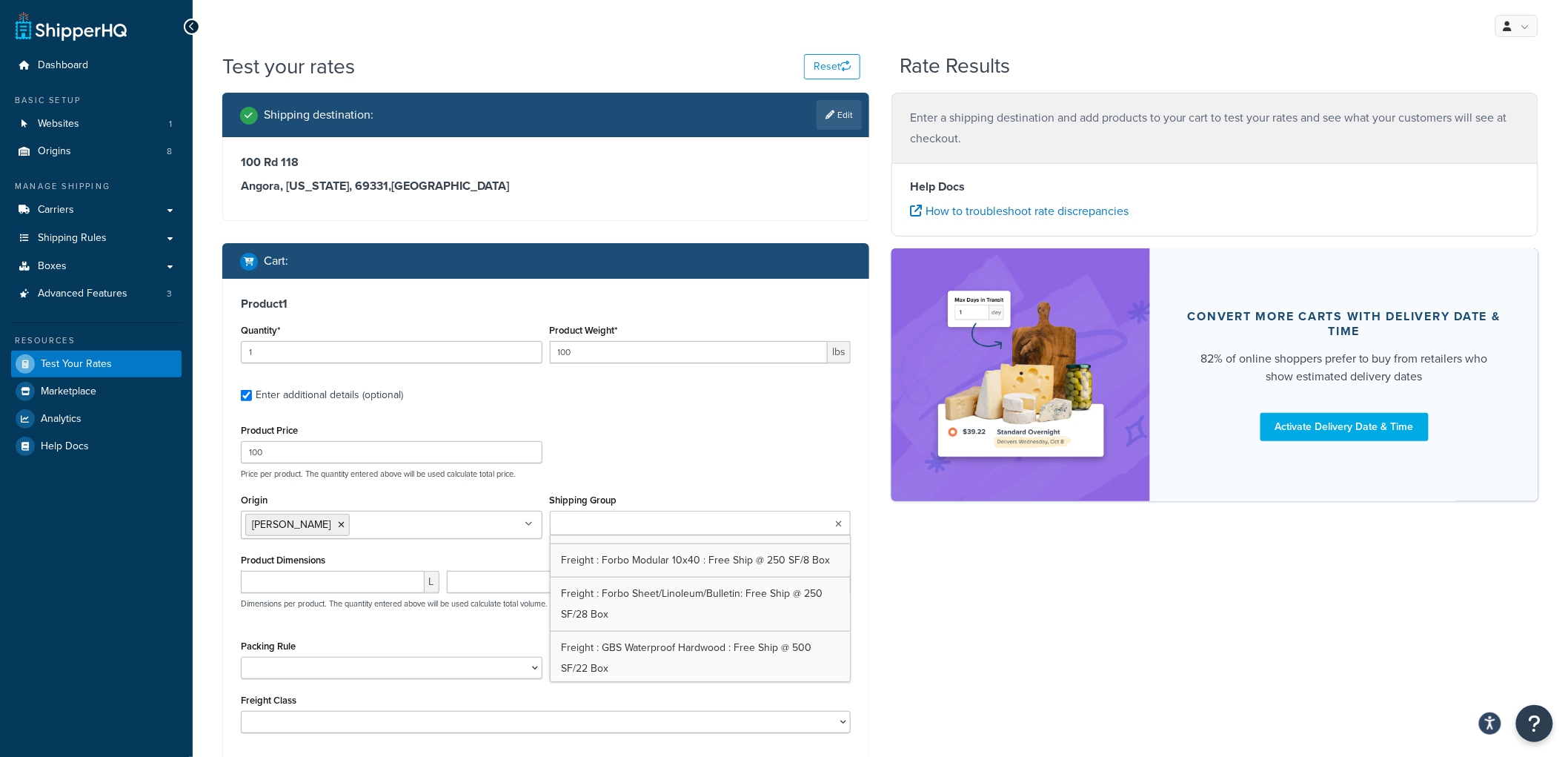
scroll to position [658, 0]
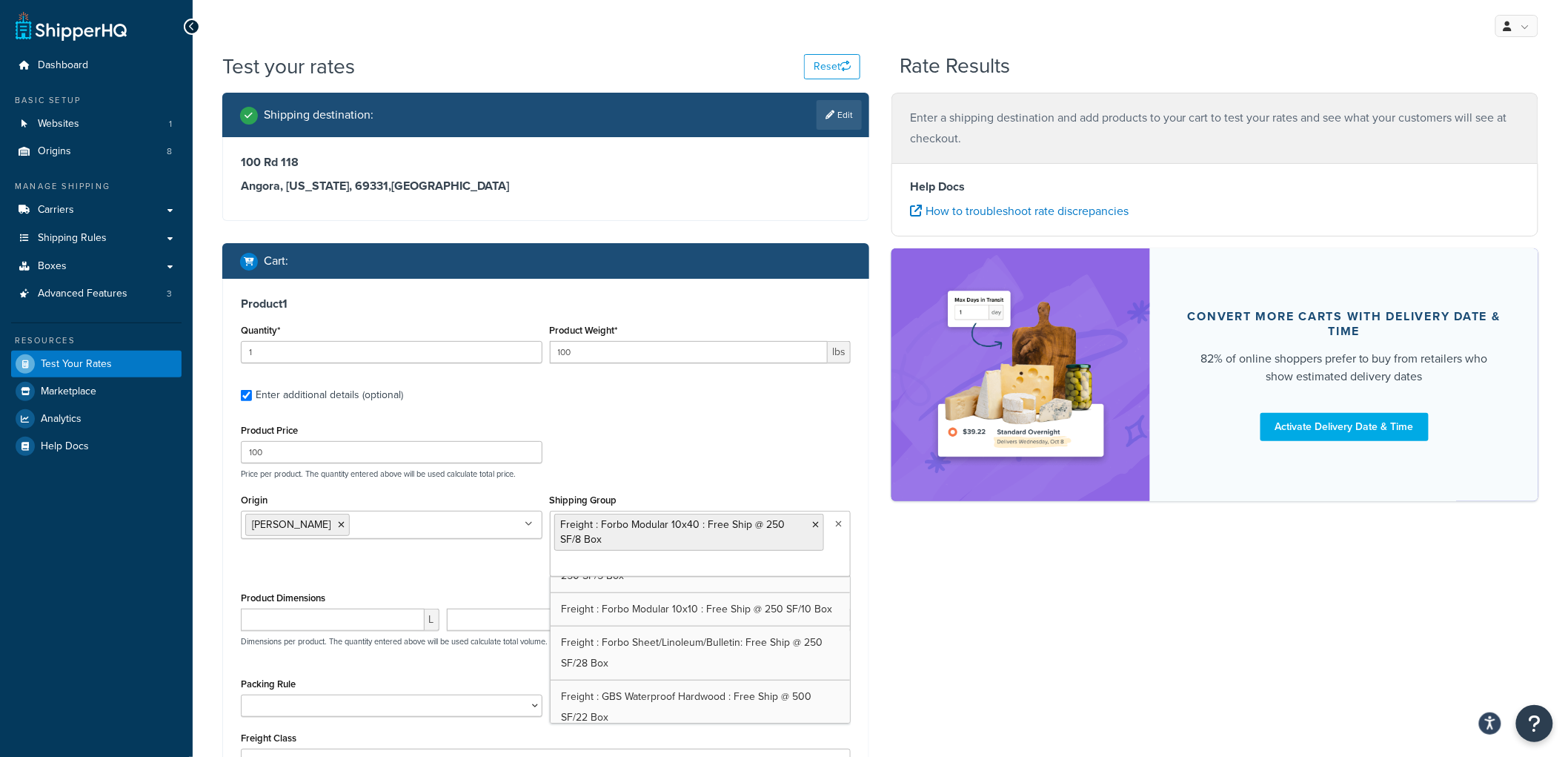
click at [937, 619] on div "Shipping destination : Edit 100 Rd 118 Angora, Nebraska, 69331 , United States …" at bounding box center [880, 482] width 1338 height 779
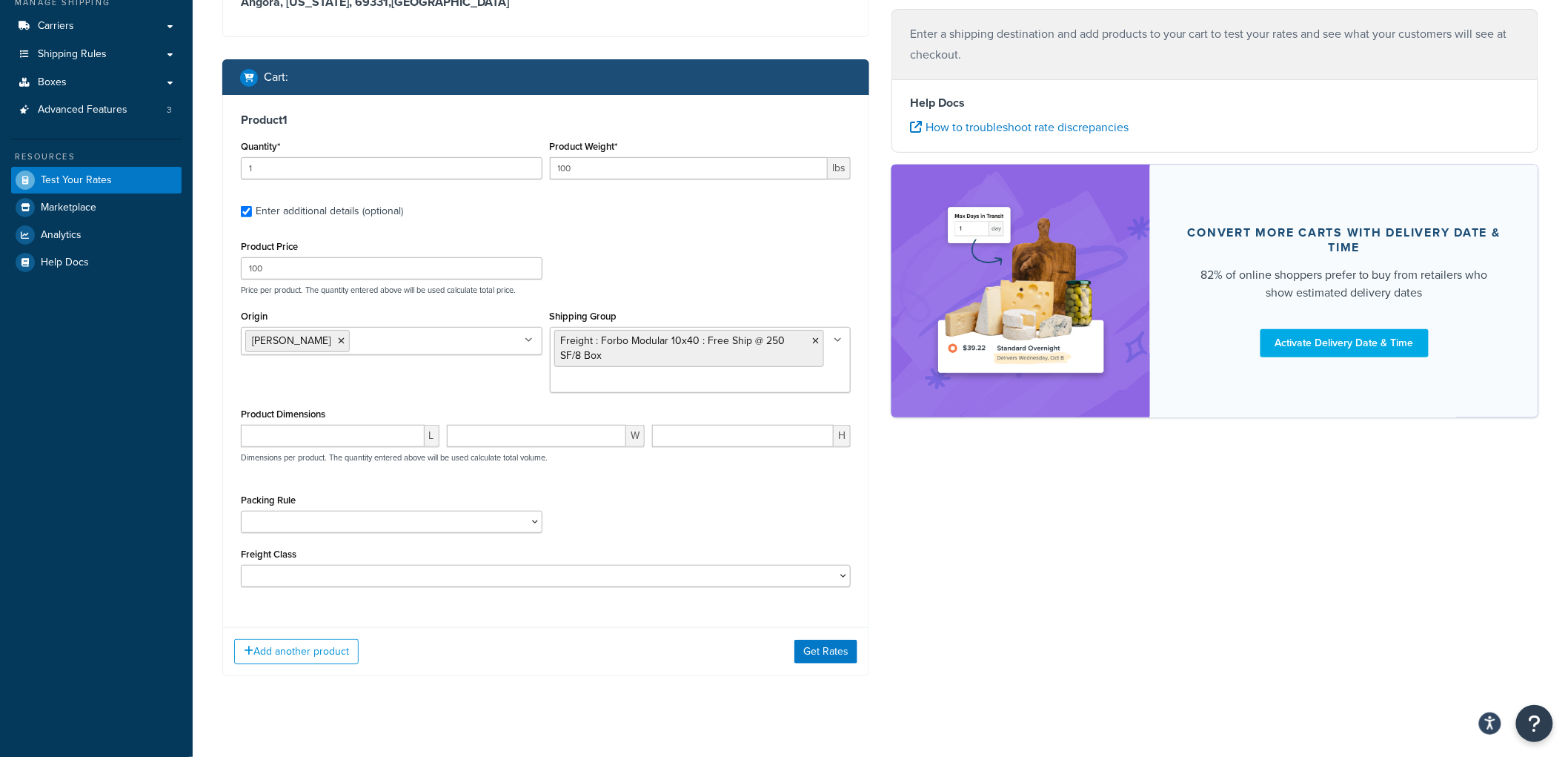
scroll to position [202, 0]
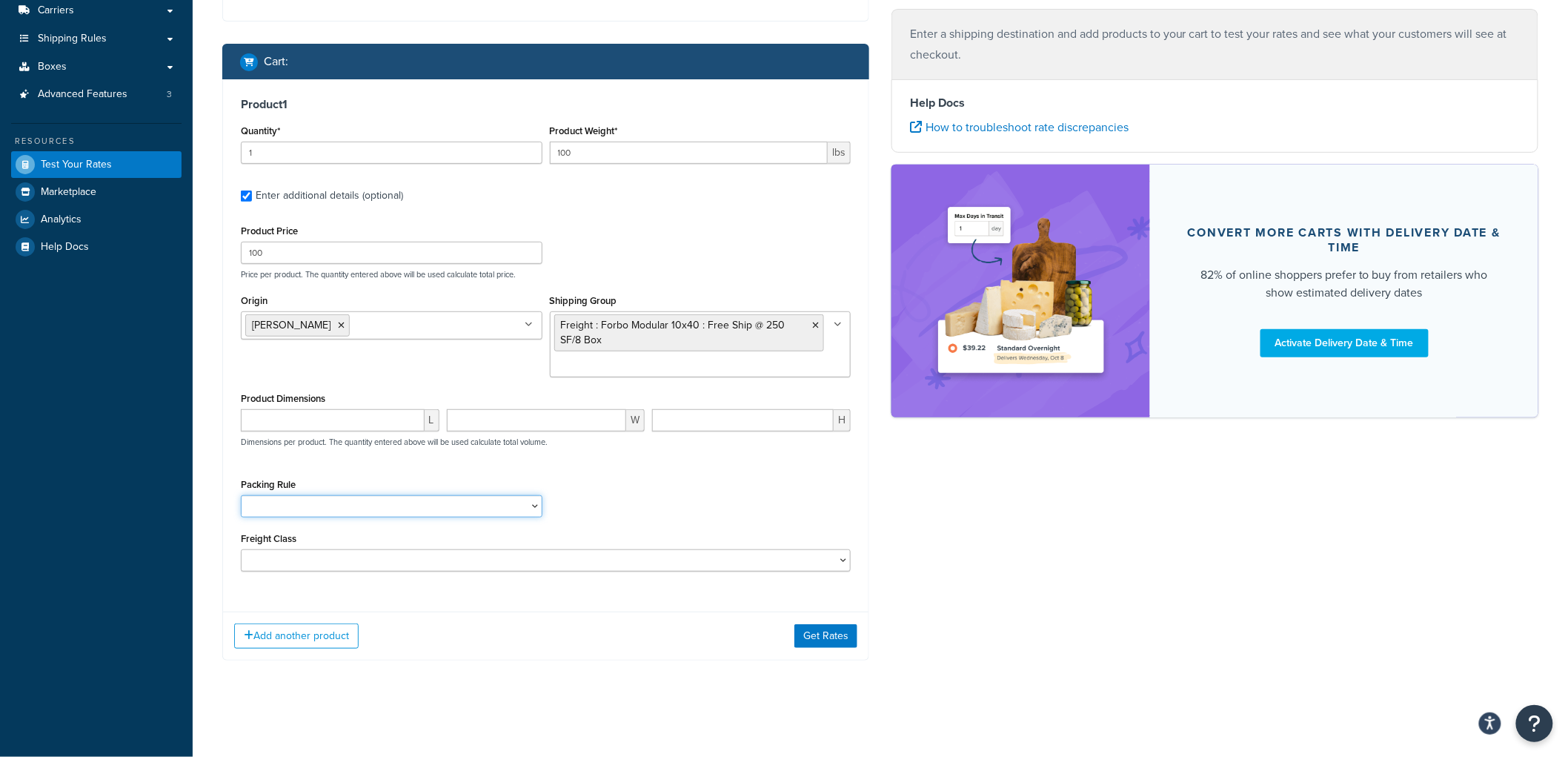
click at [341, 510] on select "Carpet Roll GBS Boxed Flooring Quietwalk Some packing rule" at bounding box center [391, 505] width 301 height 22
click at [670, 561] on select "50 55 60 65 70 77.5 85 92.5 100 110 125 150 175 200 250 300 400 500" at bounding box center [545, 560] width 610 height 22
select select "55"
click at [241, 549] on select "50 55 60 65 70 77.5 85 92.5 100 110 125 150 175 200 250 300 400 500" at bounding box center [545, 560] width 610 height 22
click at [829, 636] on button "Get Rates" at bounding box center [826, 635] width 63 height 23
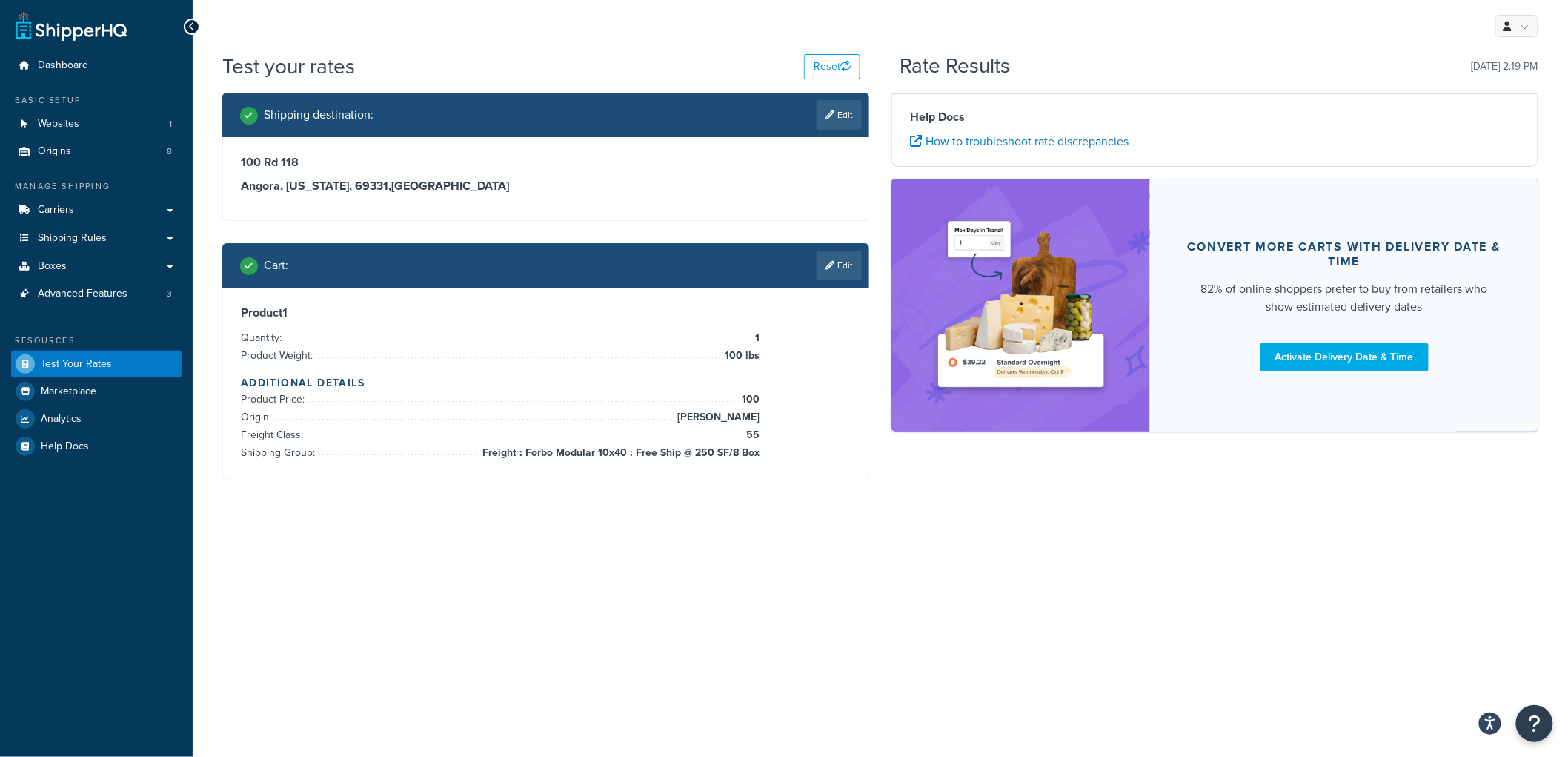
scroll to position [0, 0]
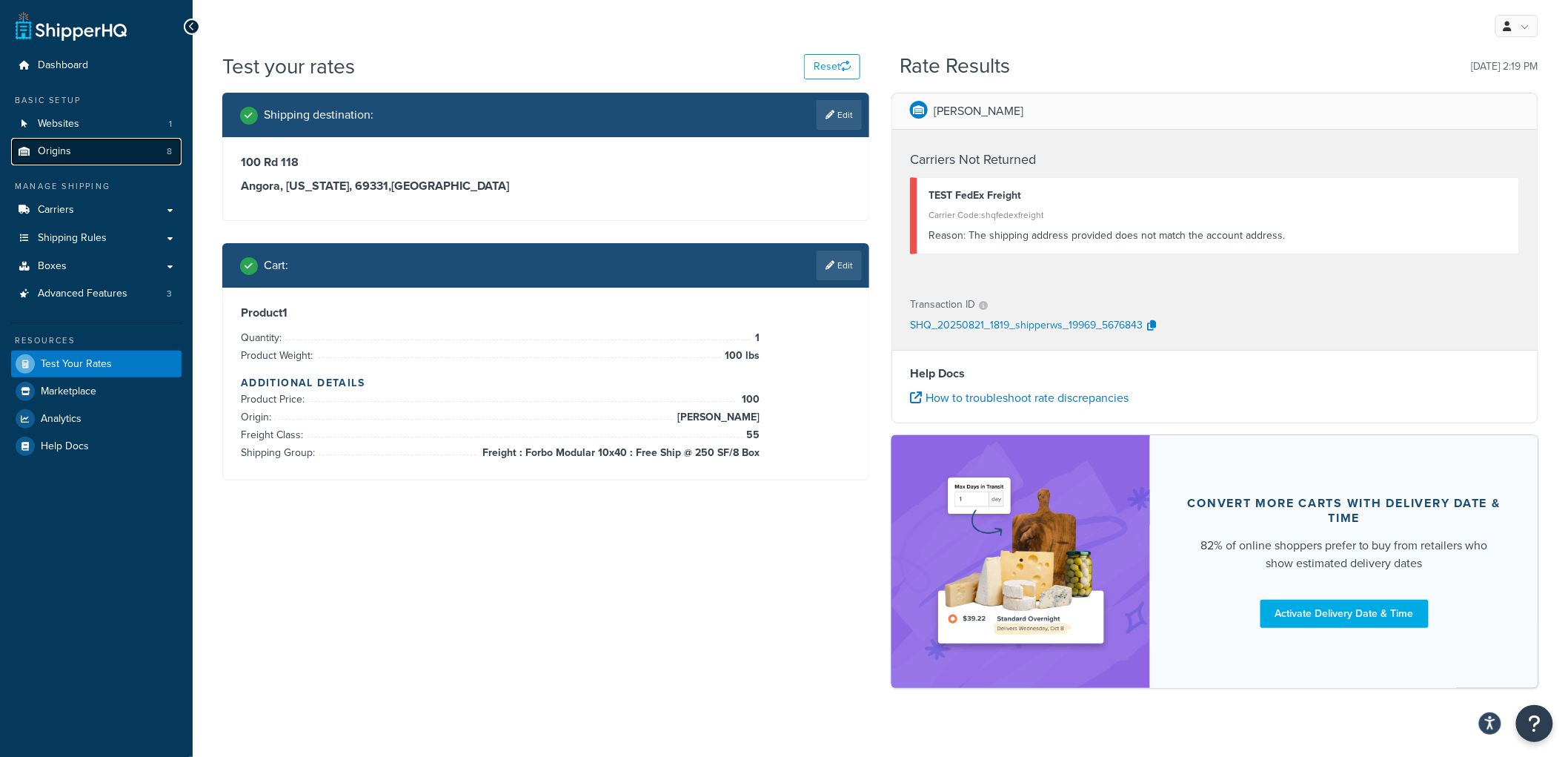
click at [57, 146] on span "Origins" at bounding box center [54, 151] width 33 height 12
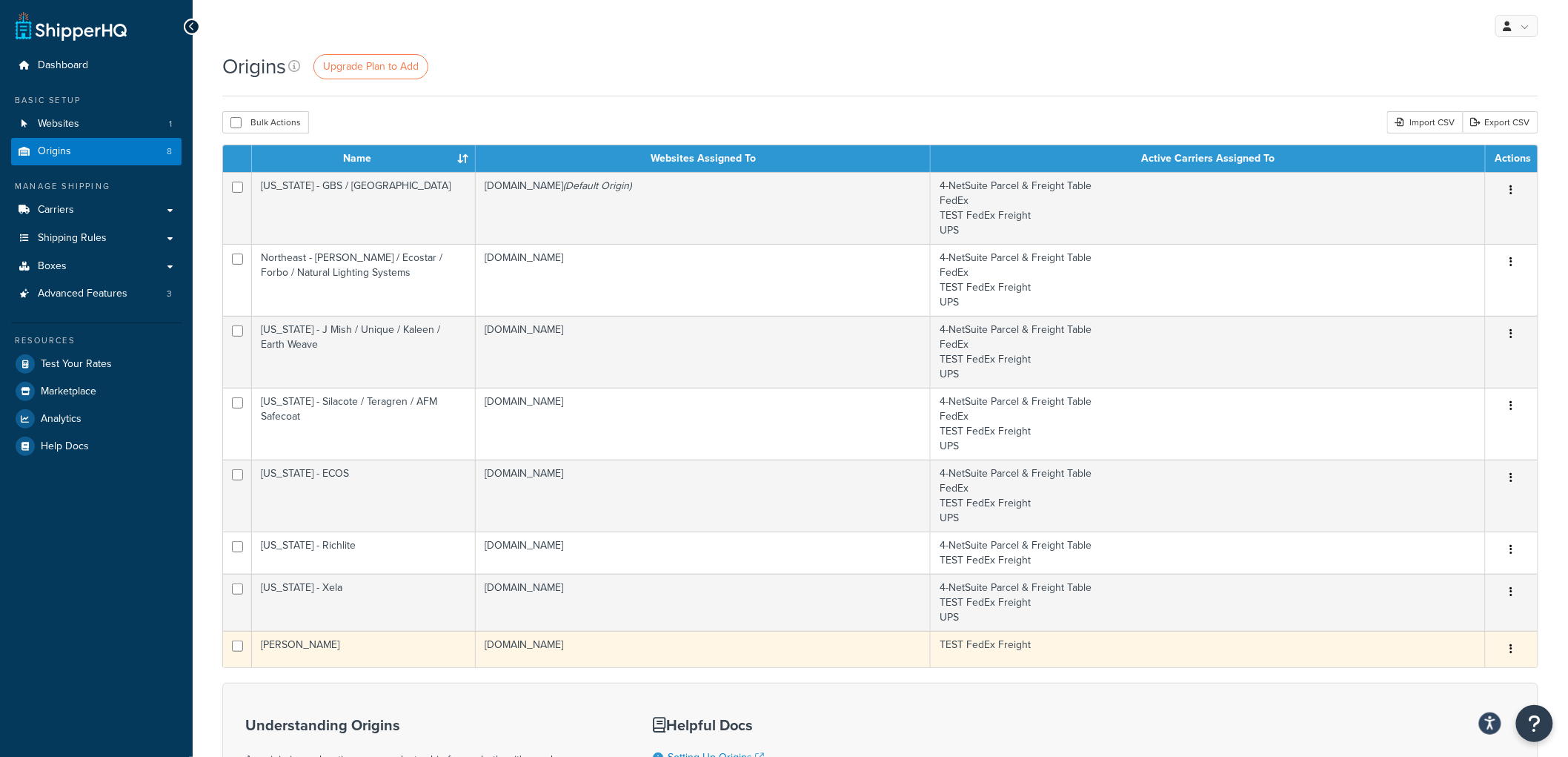
click at [239, 647] on input "checkbox" at bounding box center [237, 645] width 11 height 11
checkbox input "true"
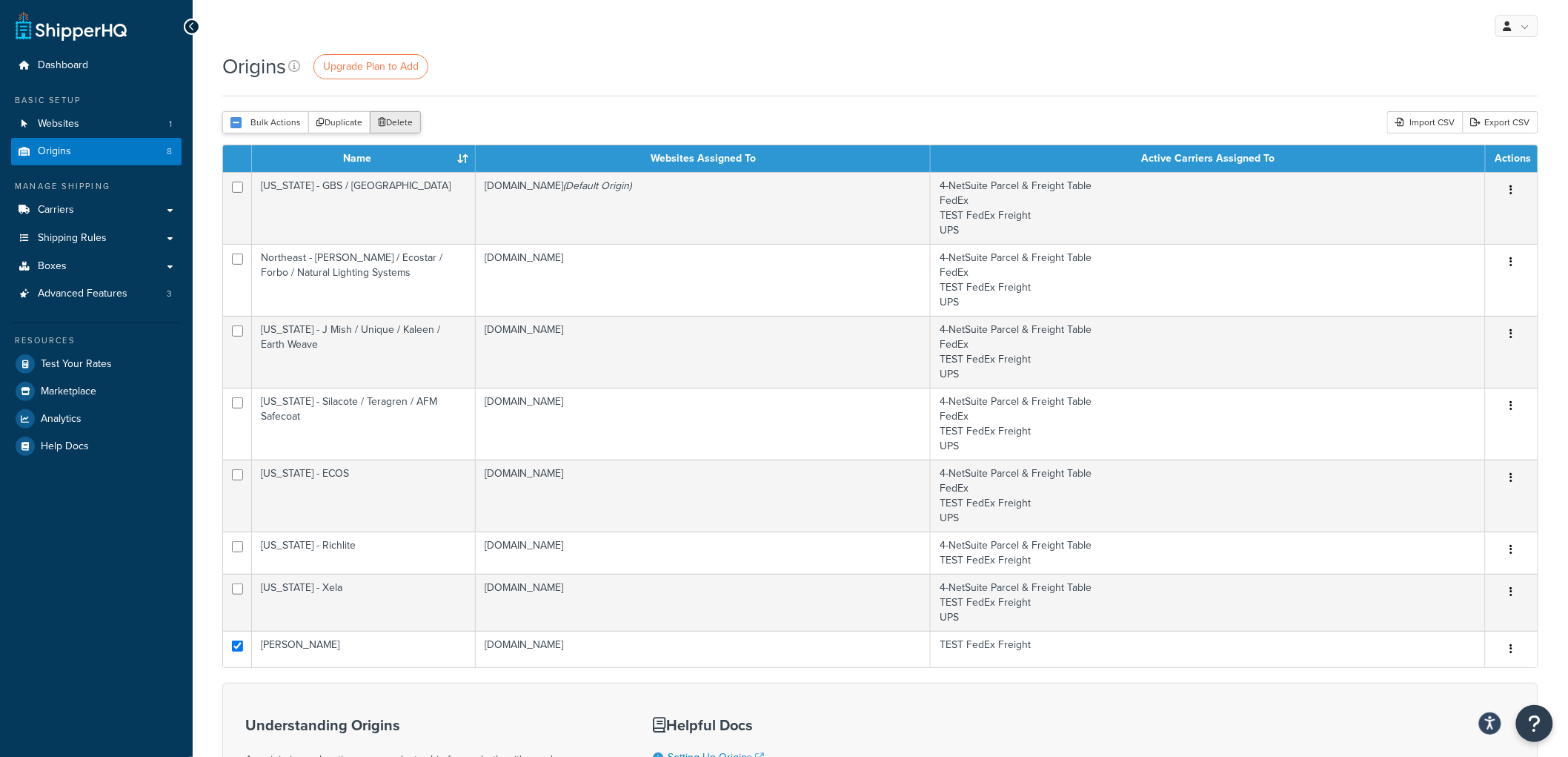
click at [408, 130] on button "Delete" at bounding box center [395, 122] width 51 height 22
